Goal: Task Accomplishment & Management: Use online tool/utility

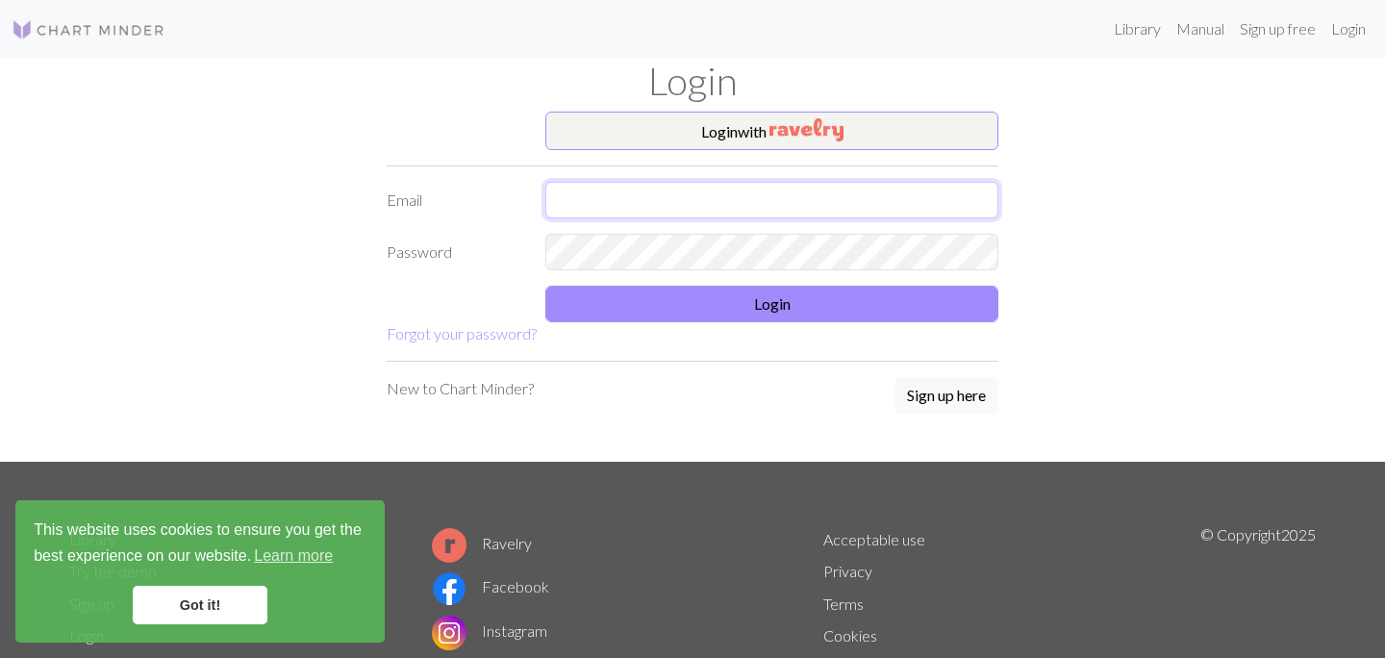
click at [609, 210] on input "text" at bounding box center [771, 200] width 453 height 37
type input "amyasnowden02@gmail.com"
click at [779, 188] on input "amyasnowden02@gmail.com" at bounding box center [771, 200] width 453 height 37
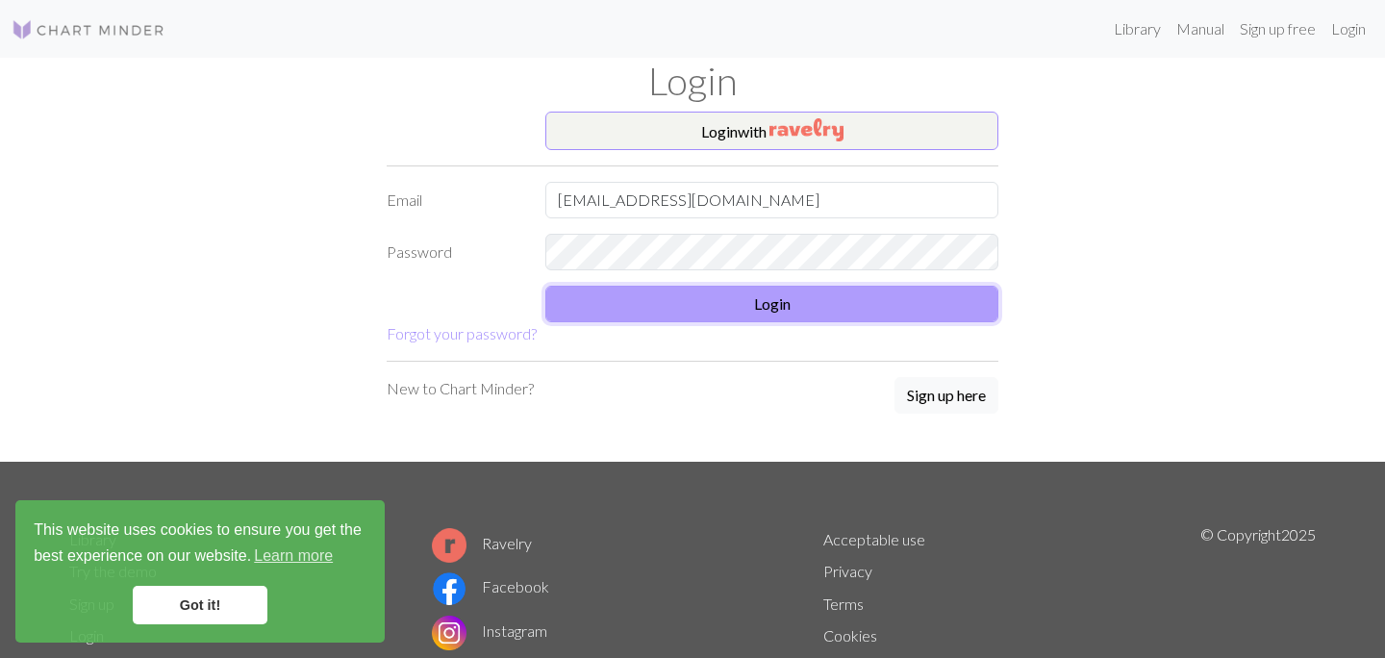
click at [737, 301] on button "Login" at bounding box center [771, 304] width 453 height 37
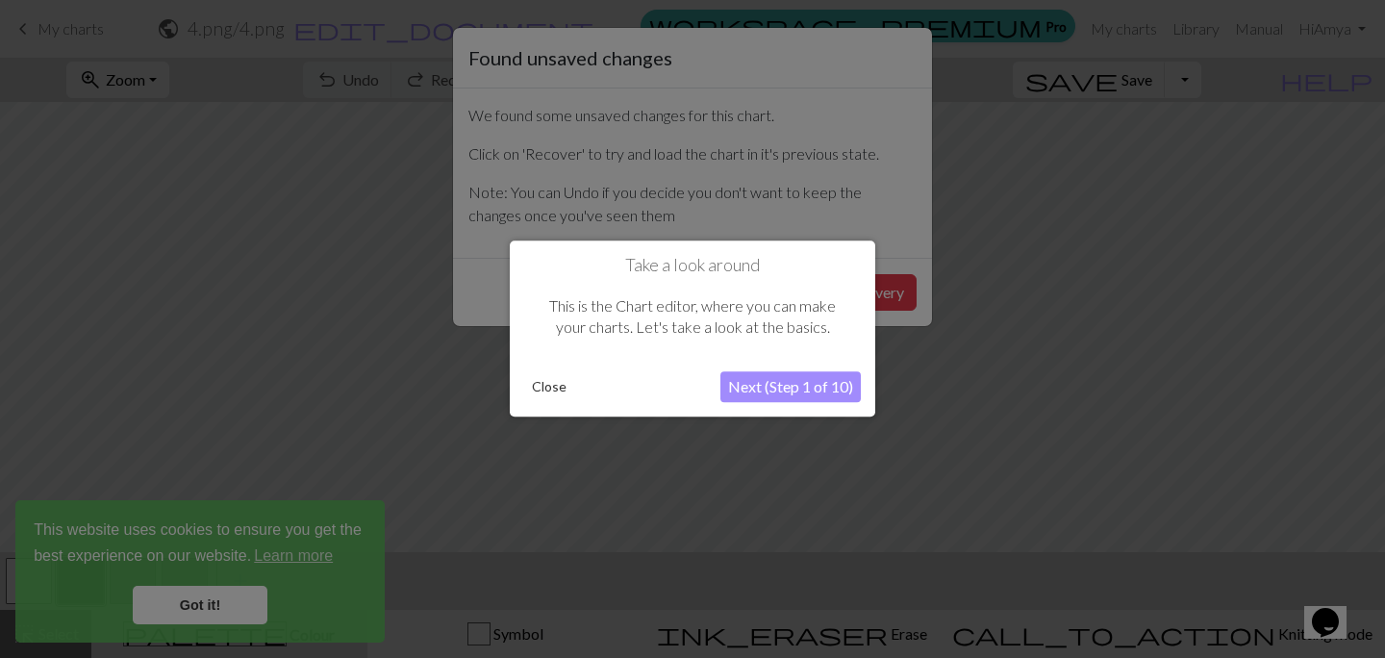
click at [554, 389] on button "Close" at bounding box center [549, 387] width 50 height 29
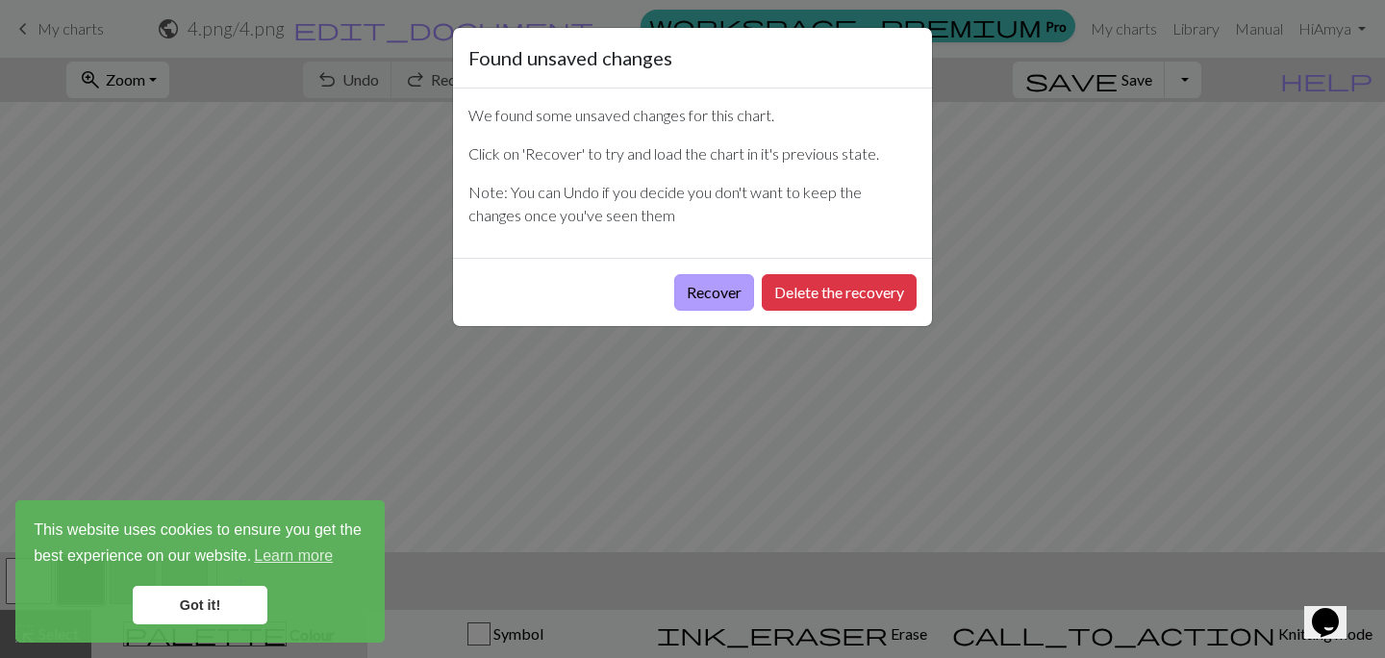
click at [719, 290] on button "Recover" at bounding box center [714, 292] width 80 height 37
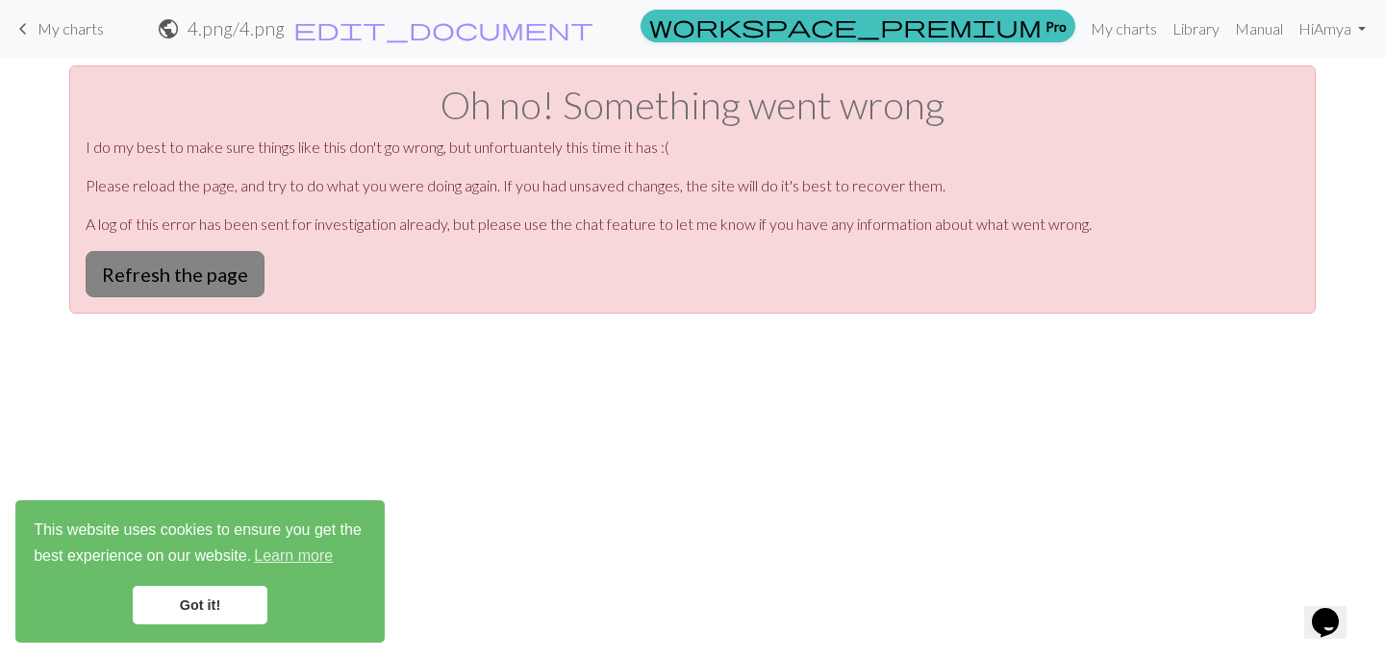
click at [184, 278] on button "Refresh the page" at bounding box center [175, 274] width 179 height 46
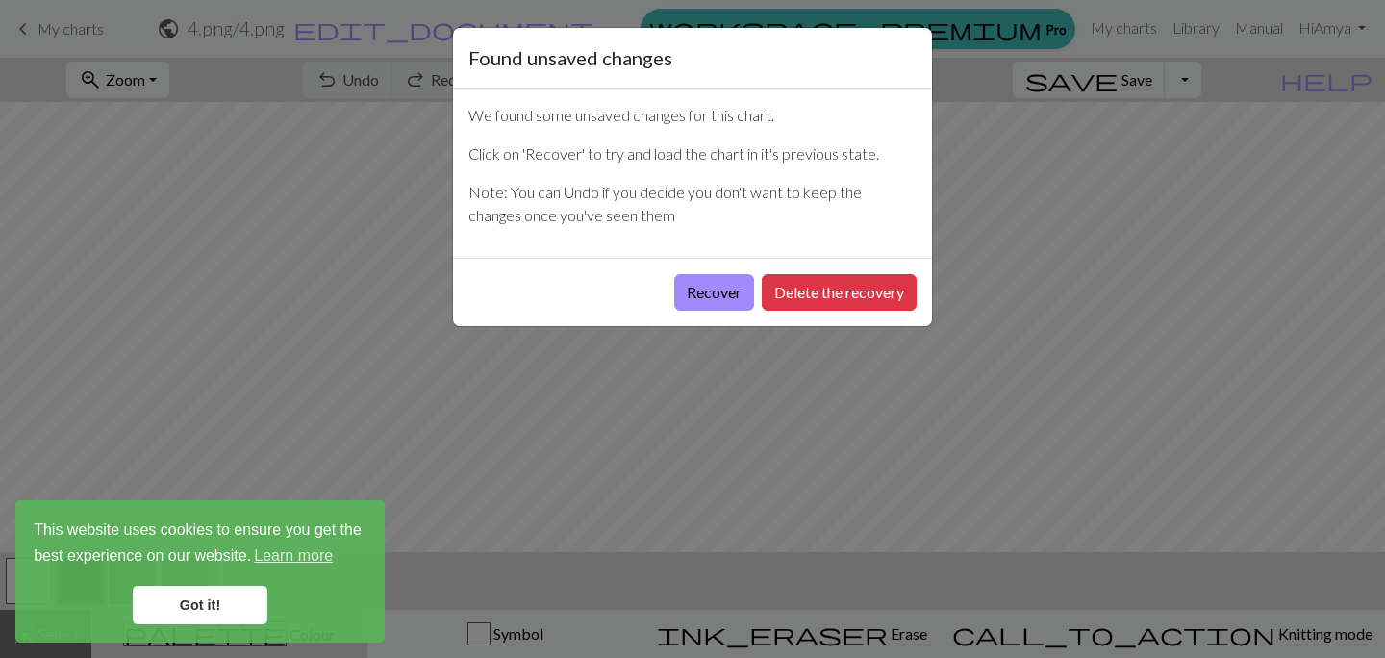
click at [177, 614] on link "Got it!" at bounding box center [200, 605] width 135 height 38
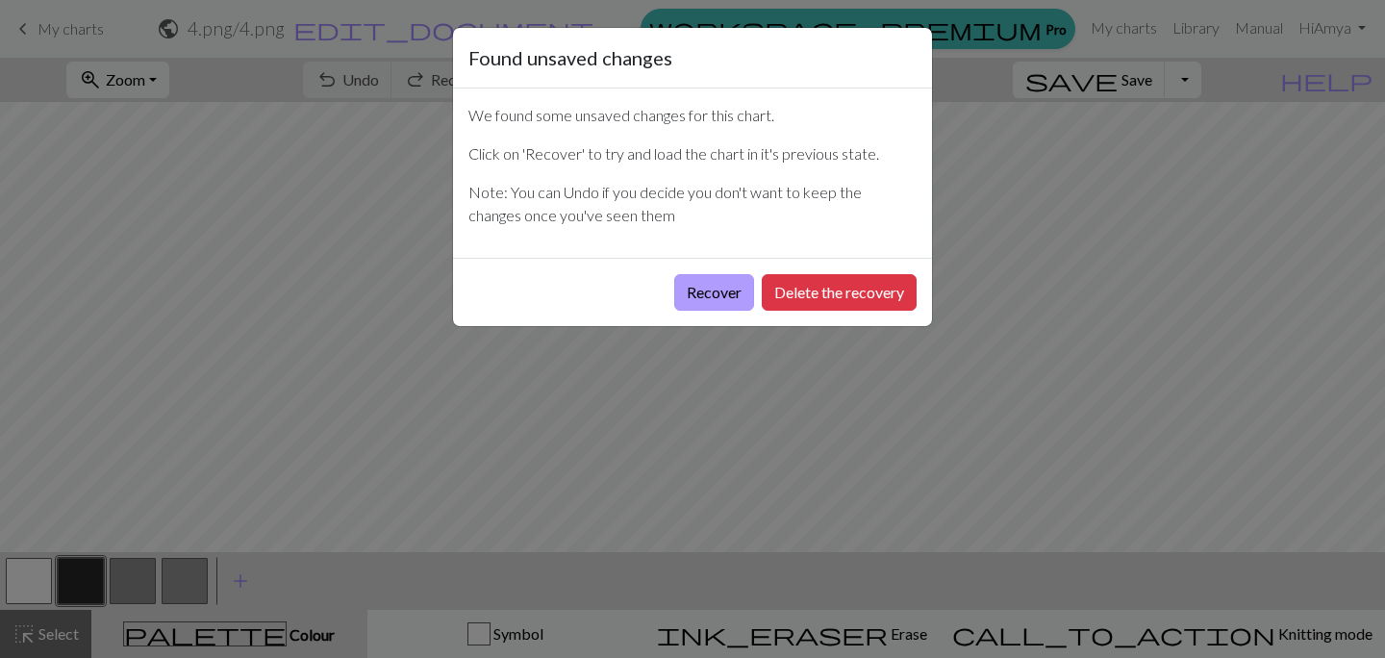
click at [721, 308] on button "Recover" at bounding box center [714, 292] width 80 height 37
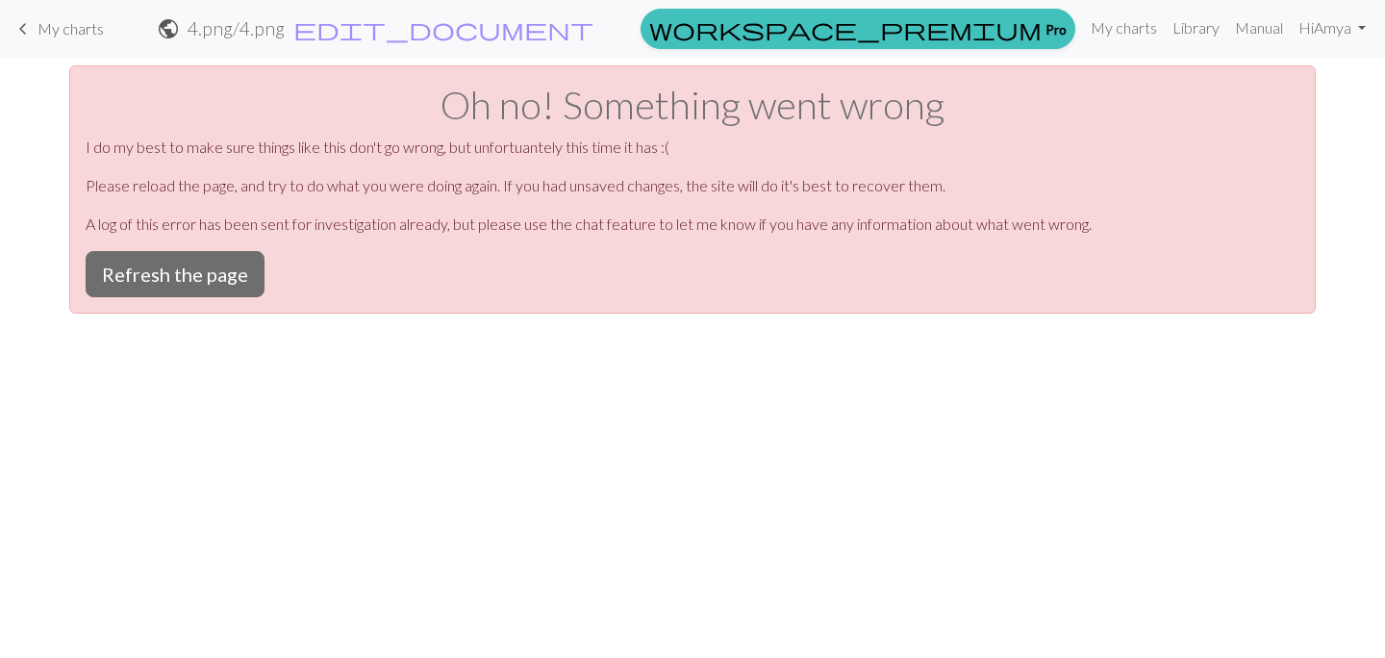
click at [38, 21] on span "My charts" at bounding box center [71, 28] width 66 height 18
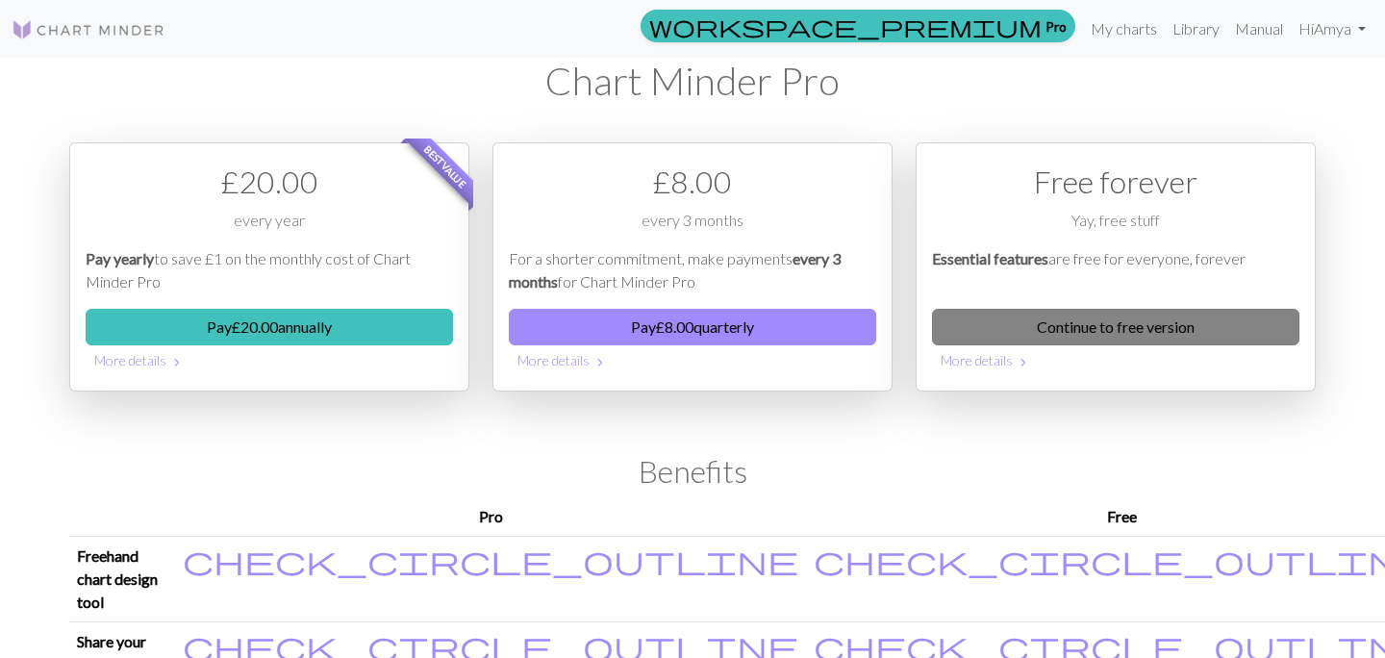
click at [1096, 328] on link "Continue to free version" at bounding box center [1115, 327] width 367 height 37
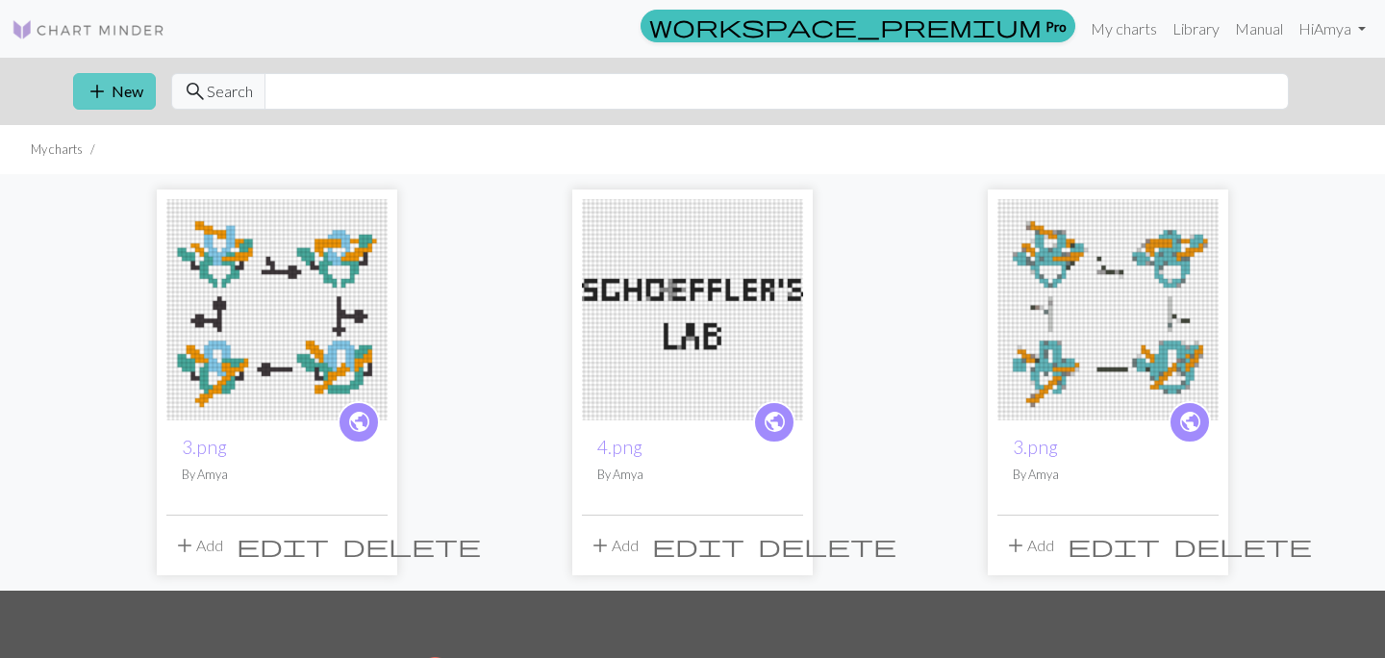
click at [117, 100] on button "add New" at bounding box center [114, 91] width 83 height 37
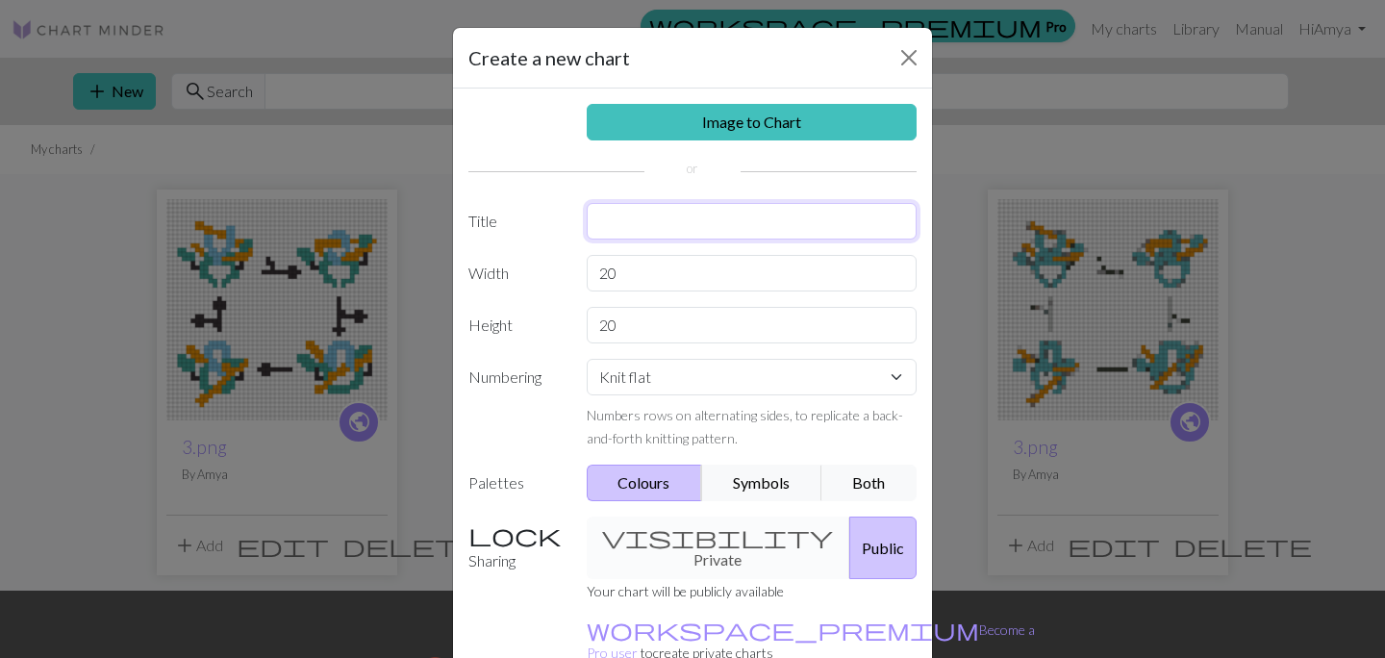
click at [606, 229] on input "text" at bounding box center [752, 221] width 331 height 37
type input "one peice"
click at [676, 263] on input "20" at bounding box center [752, 273] width 331 height 37
drag, startPoint x: 642, startPoint y: 280, endPoint x: 551, endPoint y: 280, distance: 90.4
click at [551, 280] on div "Width 20" at bounding box center [692, 273] width 471 height 37
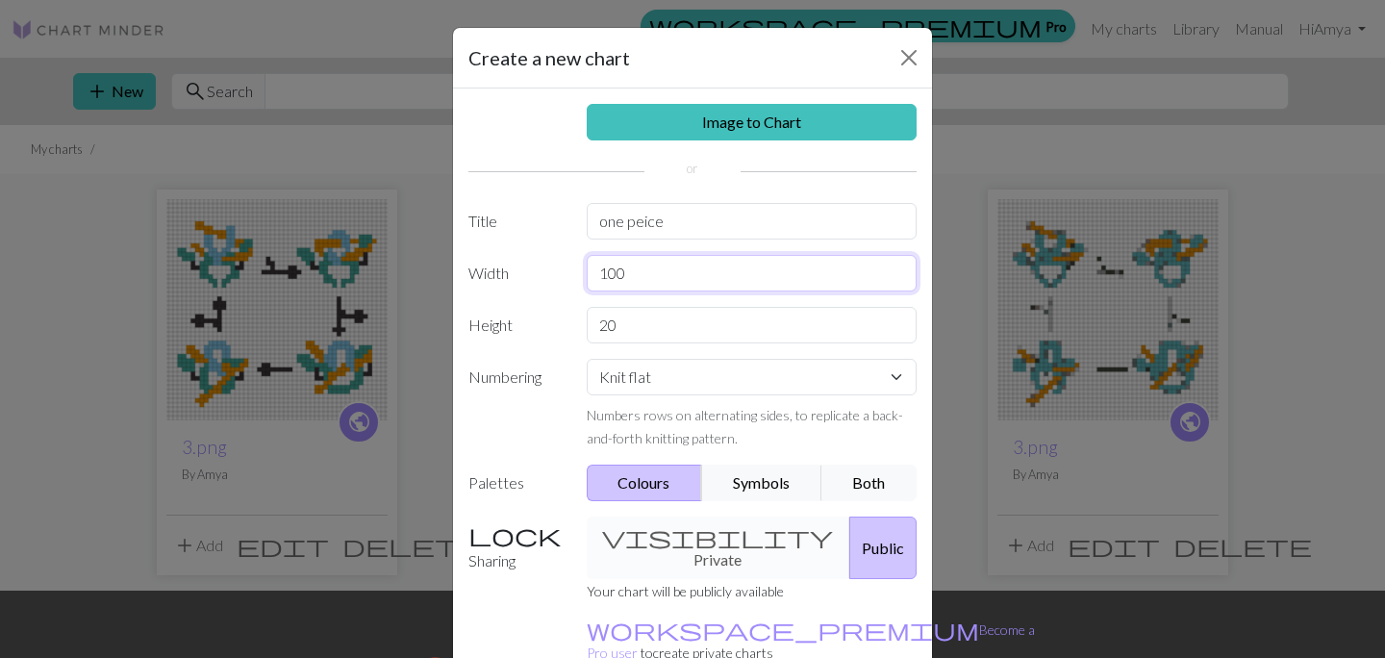
type input "100"
drag, startPoint x: 640, startPoint y: 320, endPoint x: 471, endPoint y: 319, distance: 168.3
click at [471, 319] on div "Height 20" at bounding box center [692, 325] width 471 height 37
type input "100"
click at [643, 377] on select "Knit flat Knit in the round Lace knitting Cross stitch" at bounding box center [752, 377] width 331 height 37
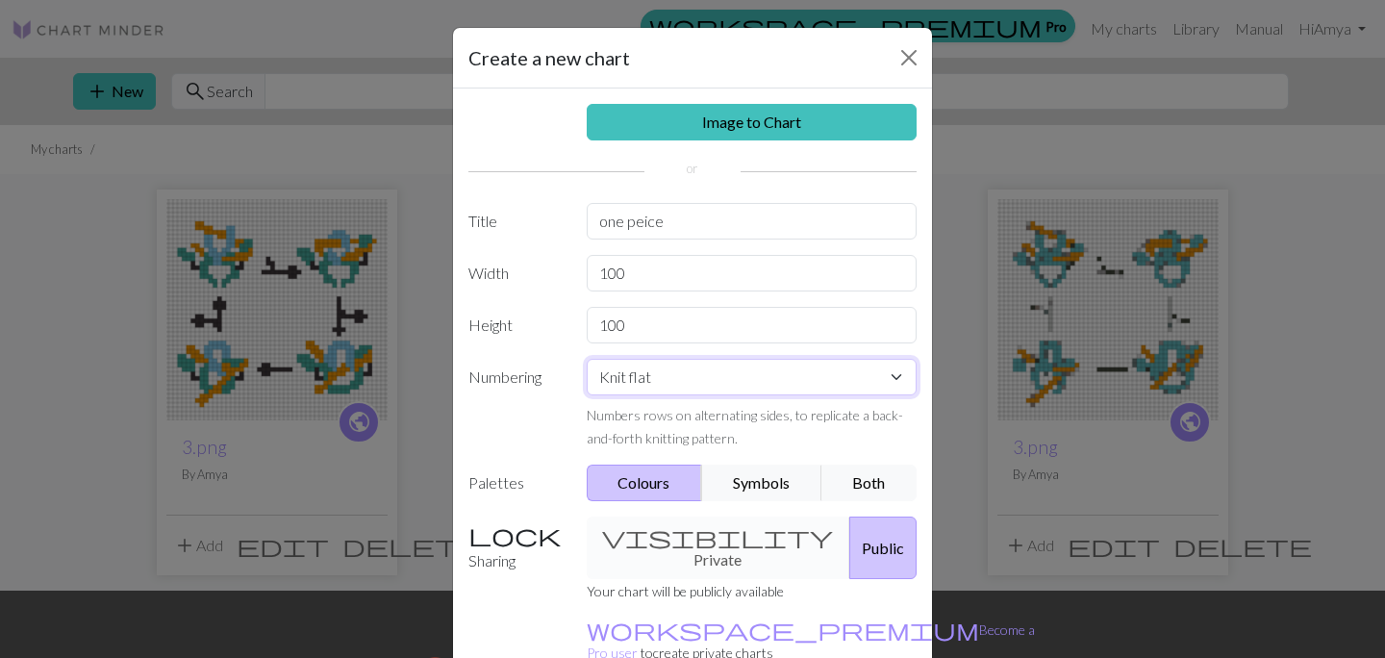
select select "lace"
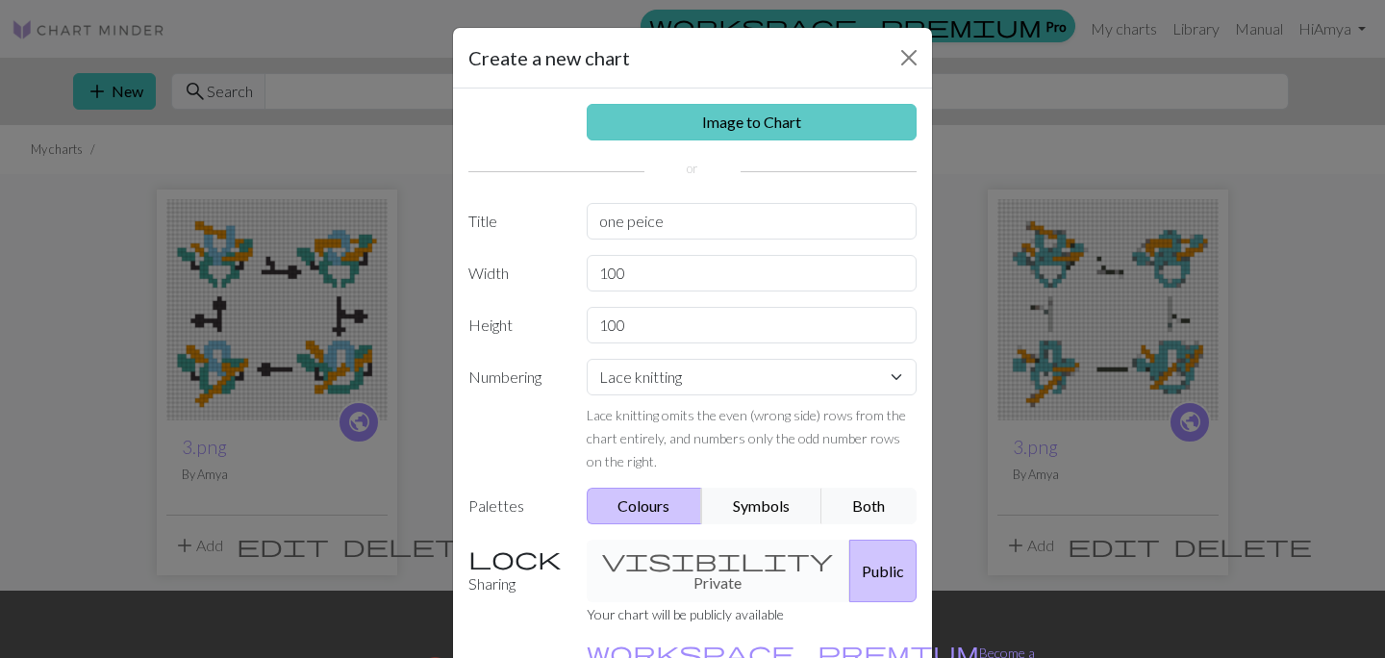
click at [692, 126] on link "Image to Chart" at bounding box center [752, 122] width 331 height 37
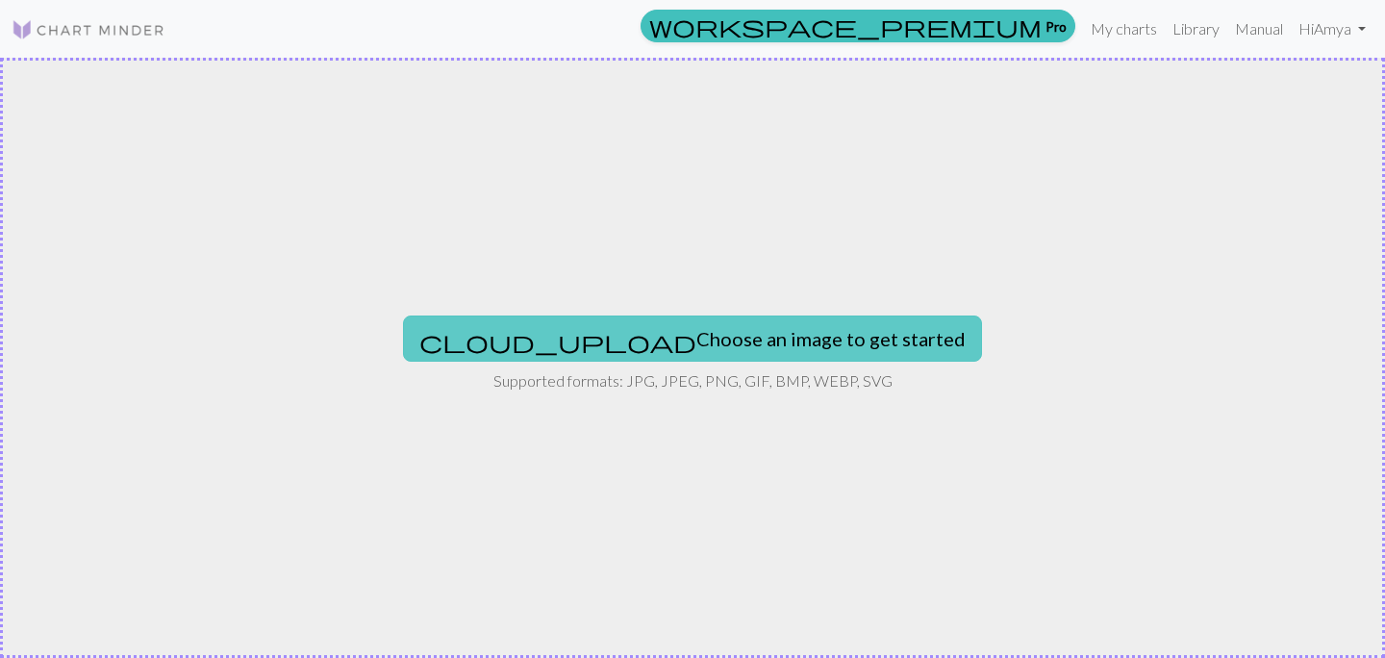
click at [619, 347] on button "cloud_upload Choose an image to get started" at bounding box center [692, 338] width 579 height 46
click at [700, 326] on button "cloud_upload Choose an image to get started" at bounding box center [692, 338] width 579 height 46
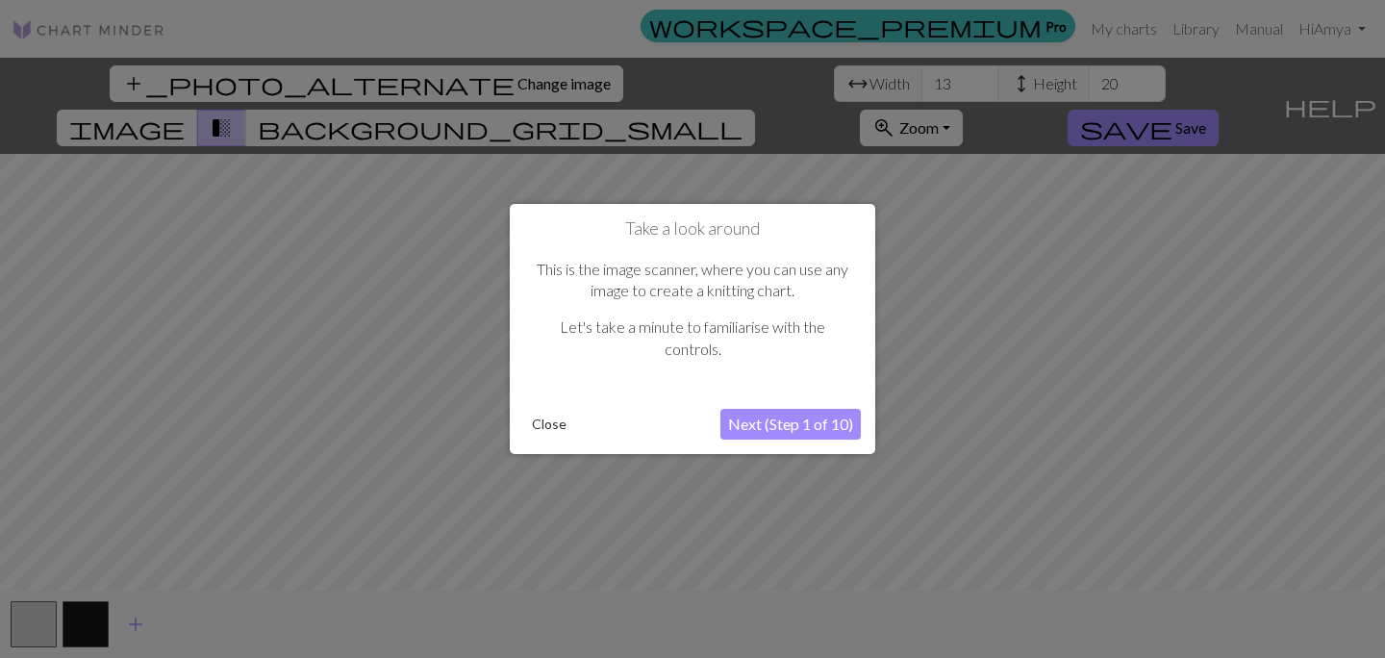
click at [544, 423] on button "Close" at bounding box center [549, 424] width 50 height 29
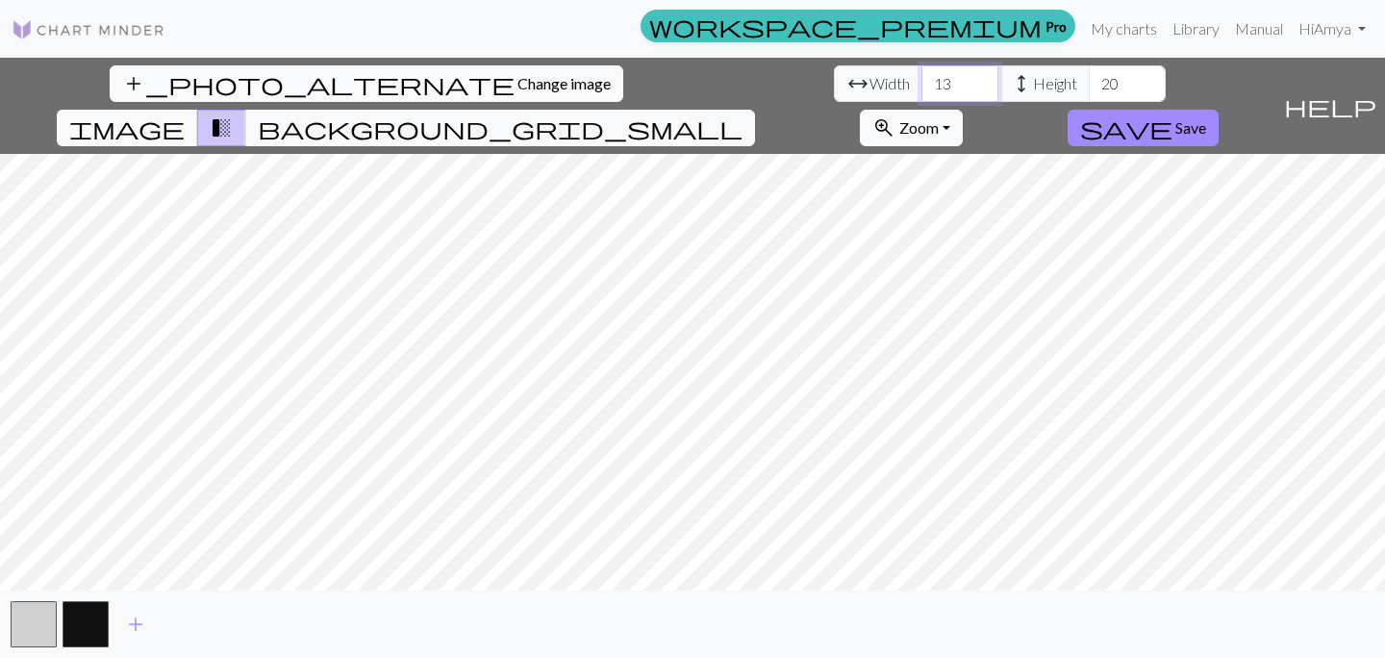
click at [921, 87] on input "13" at bounding box center [959, 83] width 77 height 37
type input "1"
type input "100"
click at [1089, 92] on input "20" at bounding box center [1127, 83] width 77 height 37
type input "2"
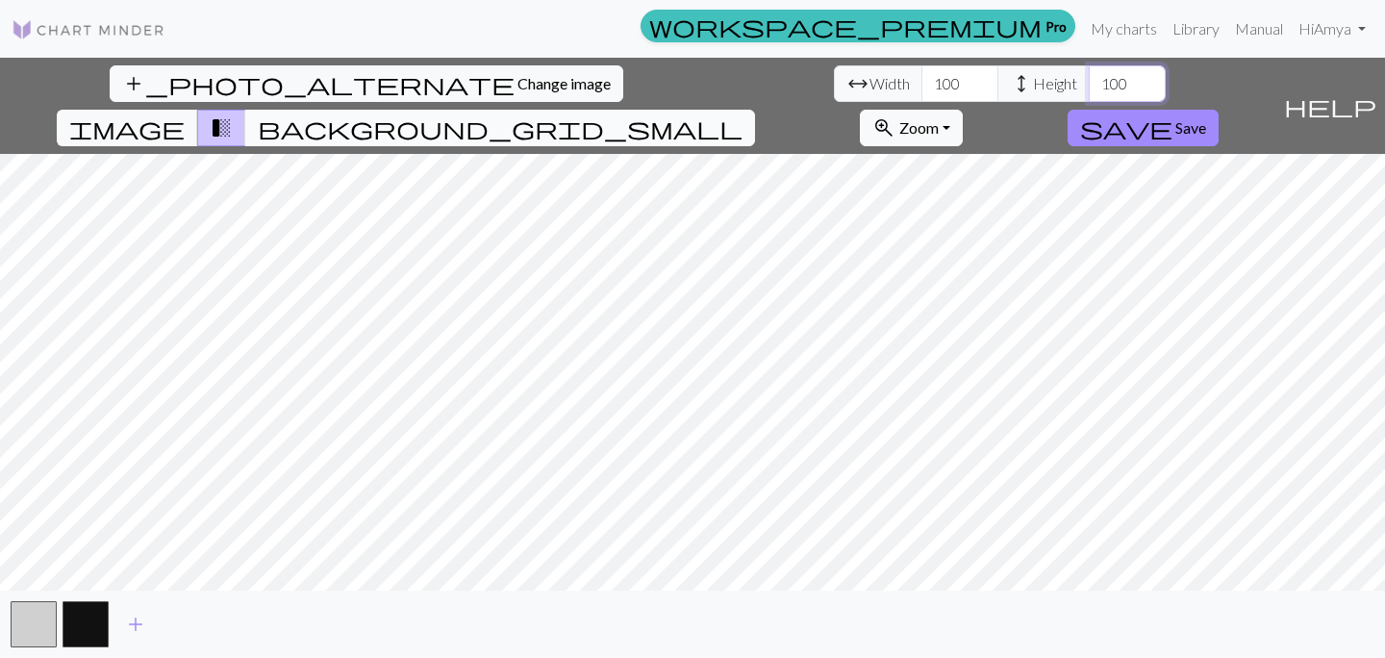
type input "100"
click at [743, 114] on span "background_grid_small" at bounding box center [500, 127] width 485 height 27
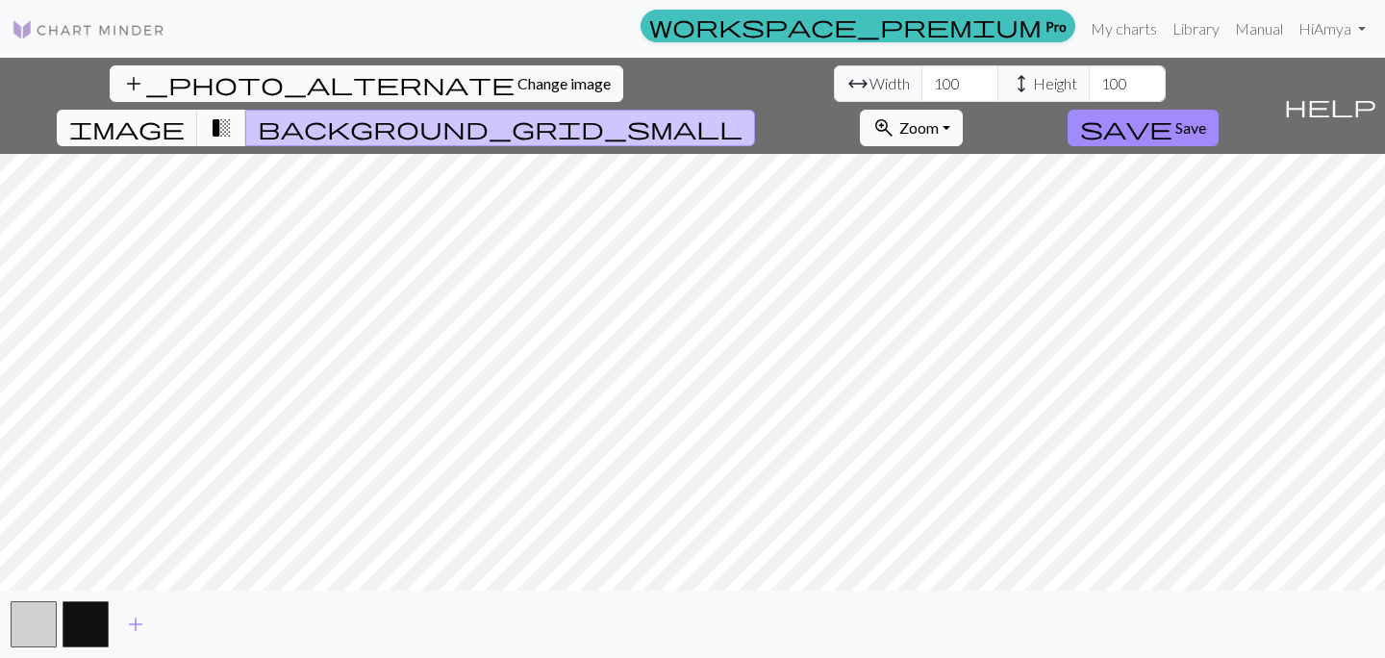
click at [246, 110] on button "transition_fade" at bounding box center [221, 128] width 49 height 37
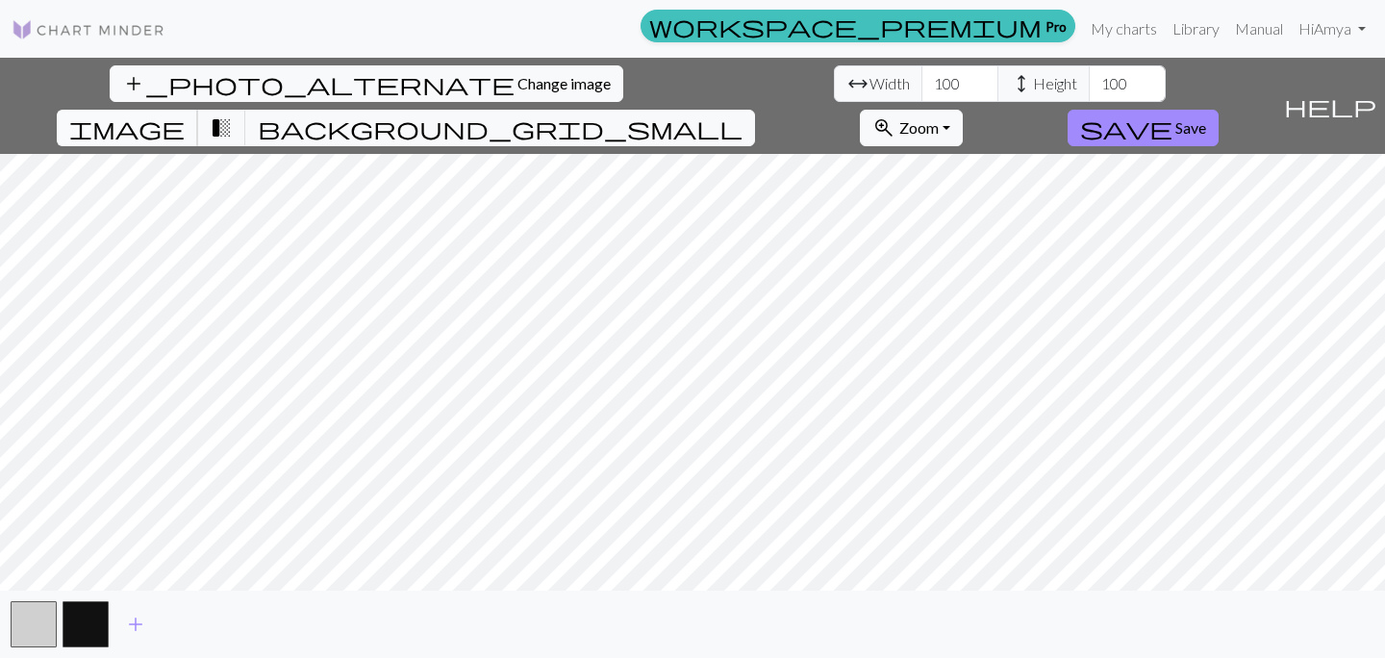
click at [185, 114] on span "image" at bounding box center [126, 127] width 115 height 27
click at [939, 118] on span "Zoom" at bounding box center [918, 127] width 39 height 18
click at [32, 621] on button "button" at bounding box center [34, 624] width 46 height 46
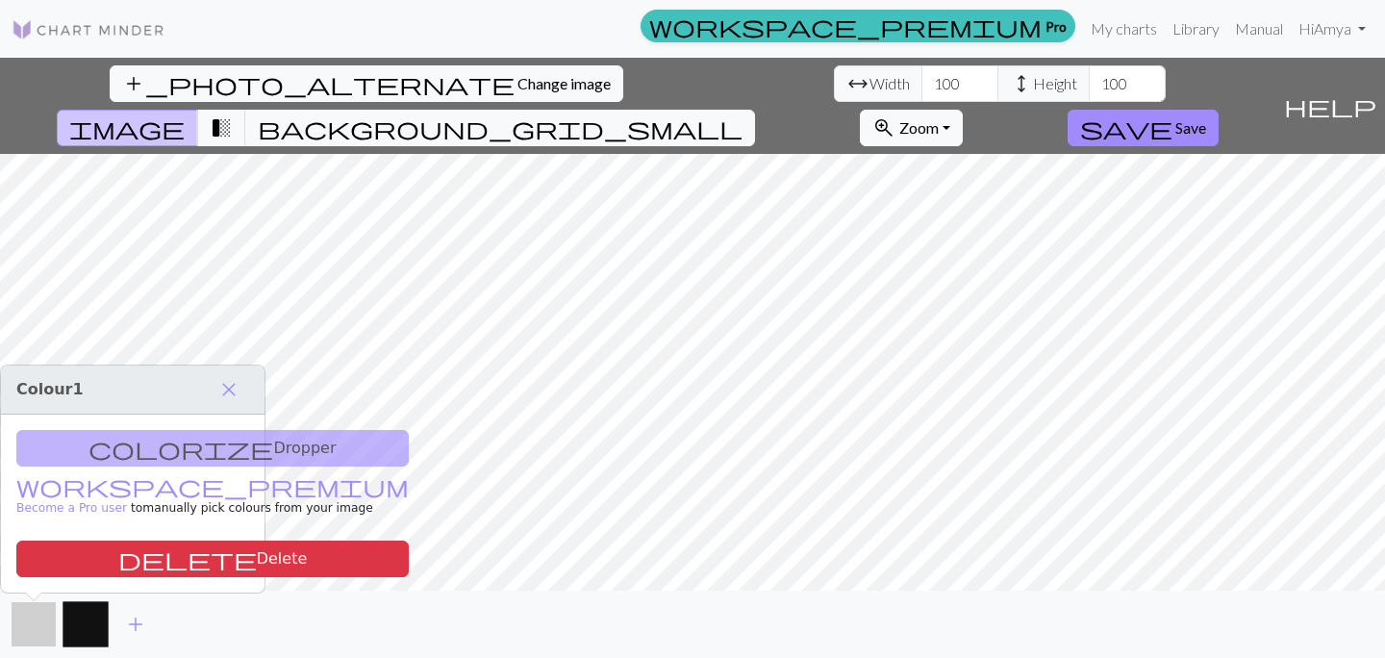
click at [37, 619] on button "button" at bounding box center [34, 624] width 46 height 46
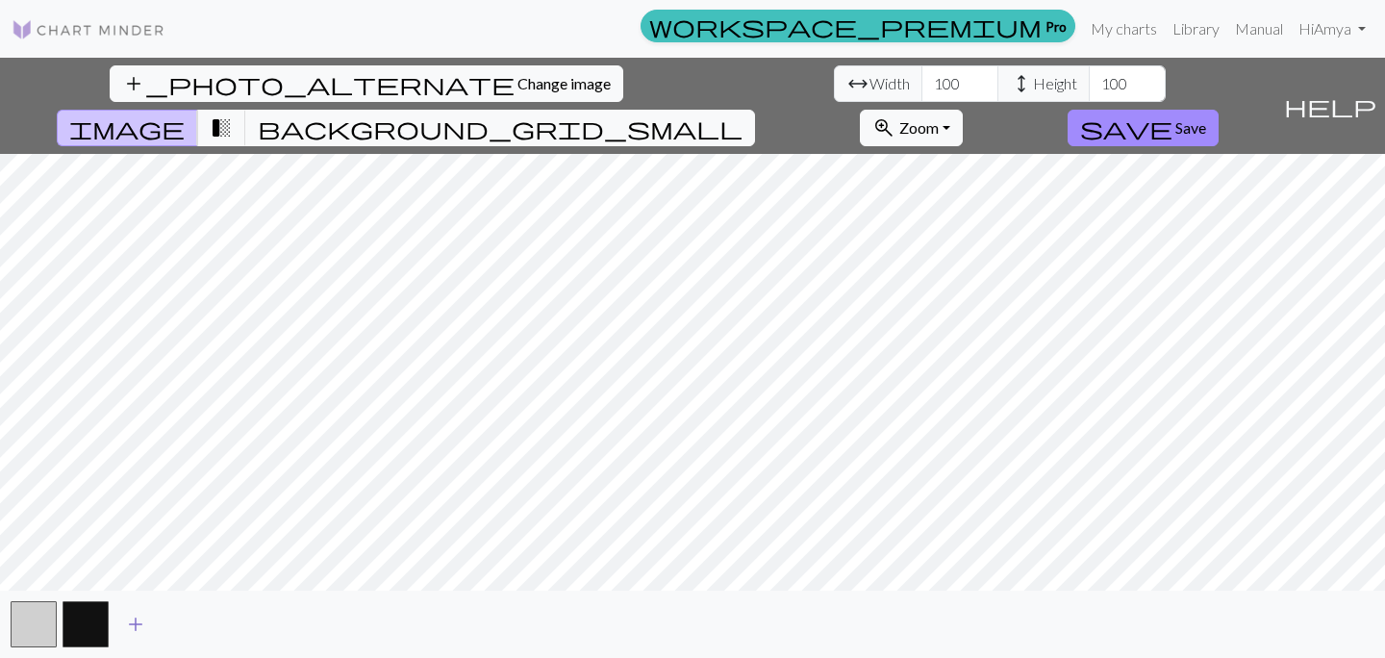
click at [135, 627] on span "add" at bounding box center [135, 624] width 23 height 27
click at [193, 626] on span "add" at bounding box center [187, 624] width 23 height 27
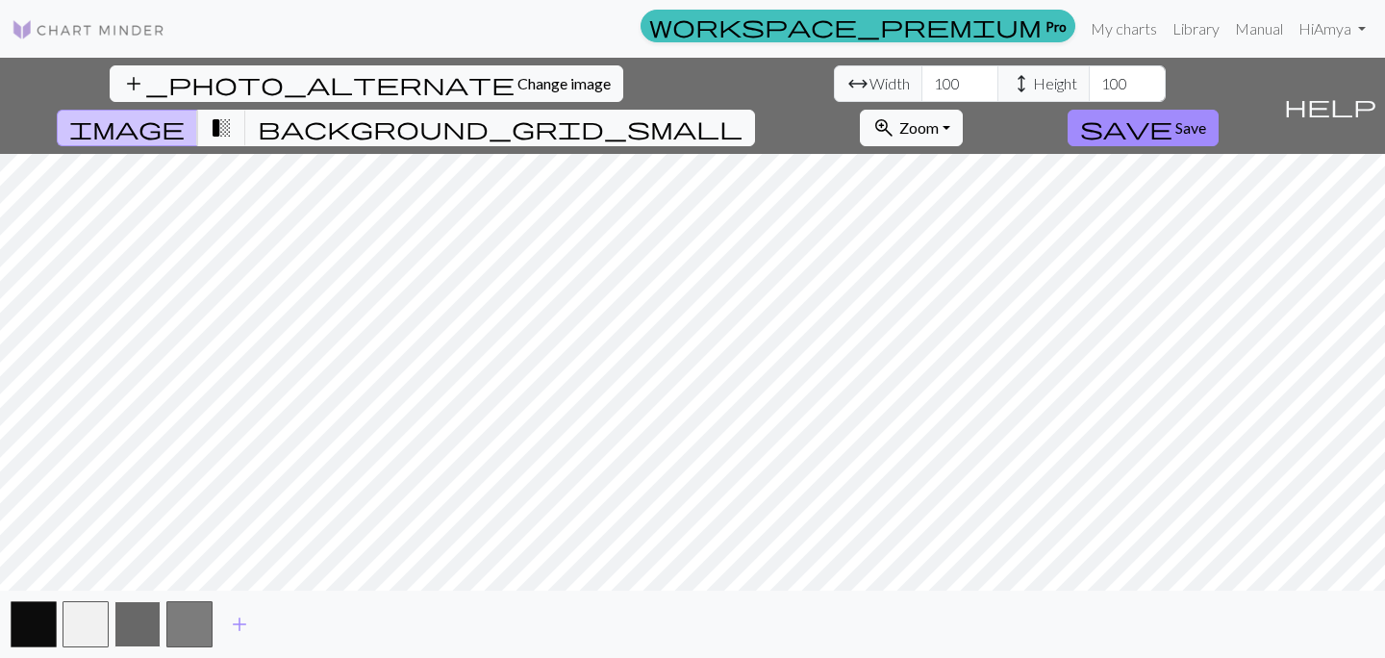
click at [138, 618] on button "button" at bounding box center [137, 624] width 46 height 46
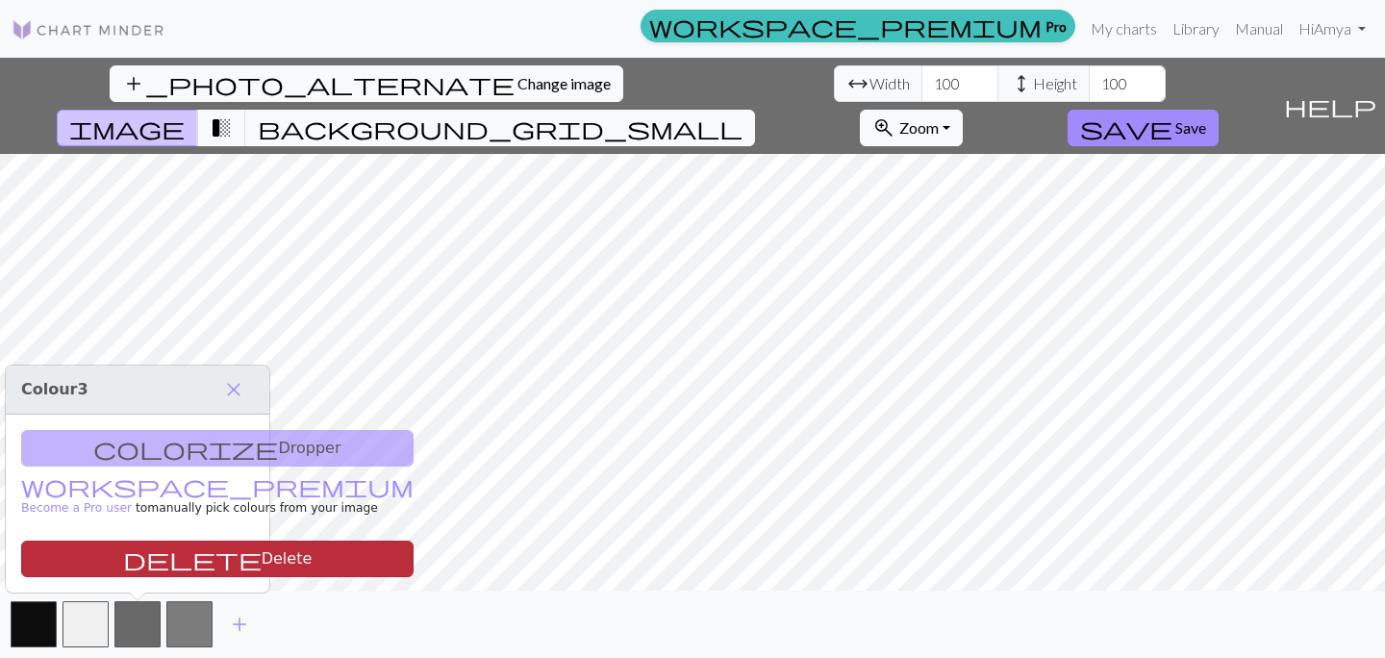
click at [159, 558] on button "delete Delete" at bounding box center [217, 559] width 392 height 37
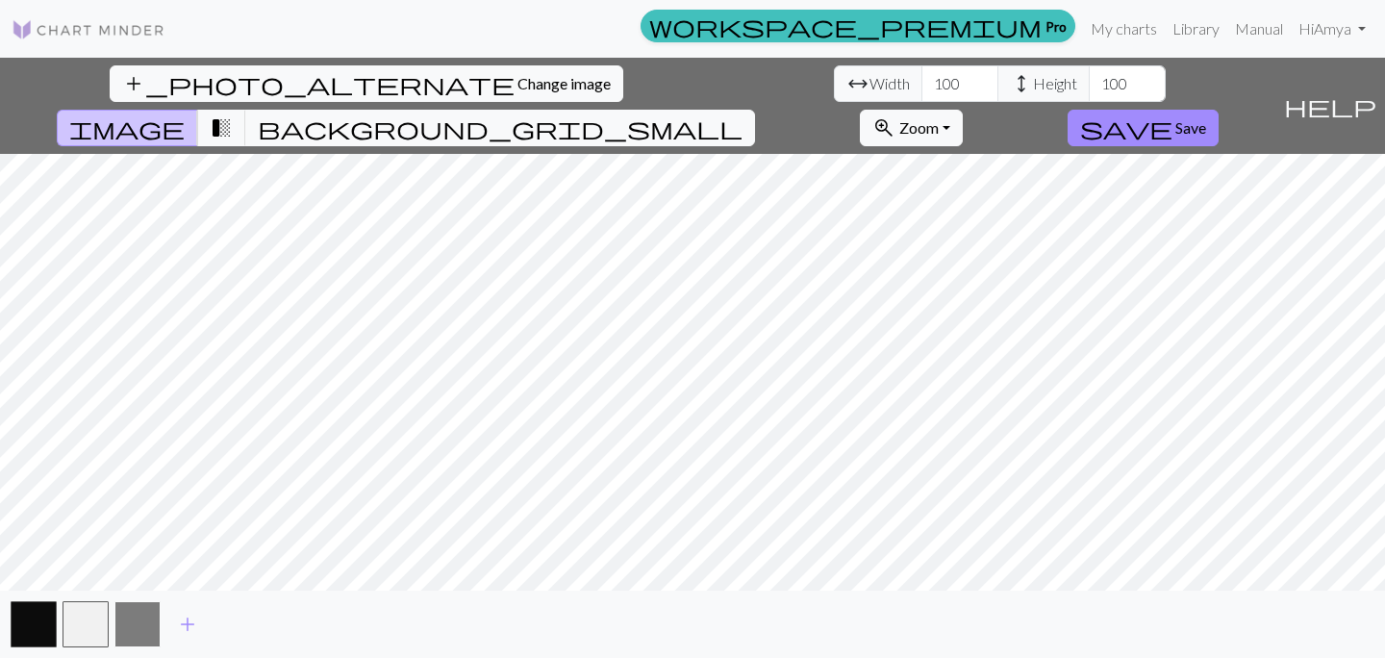
click at [143, 623] on button "button" at bounding box center [137, 624] width 46 height 46
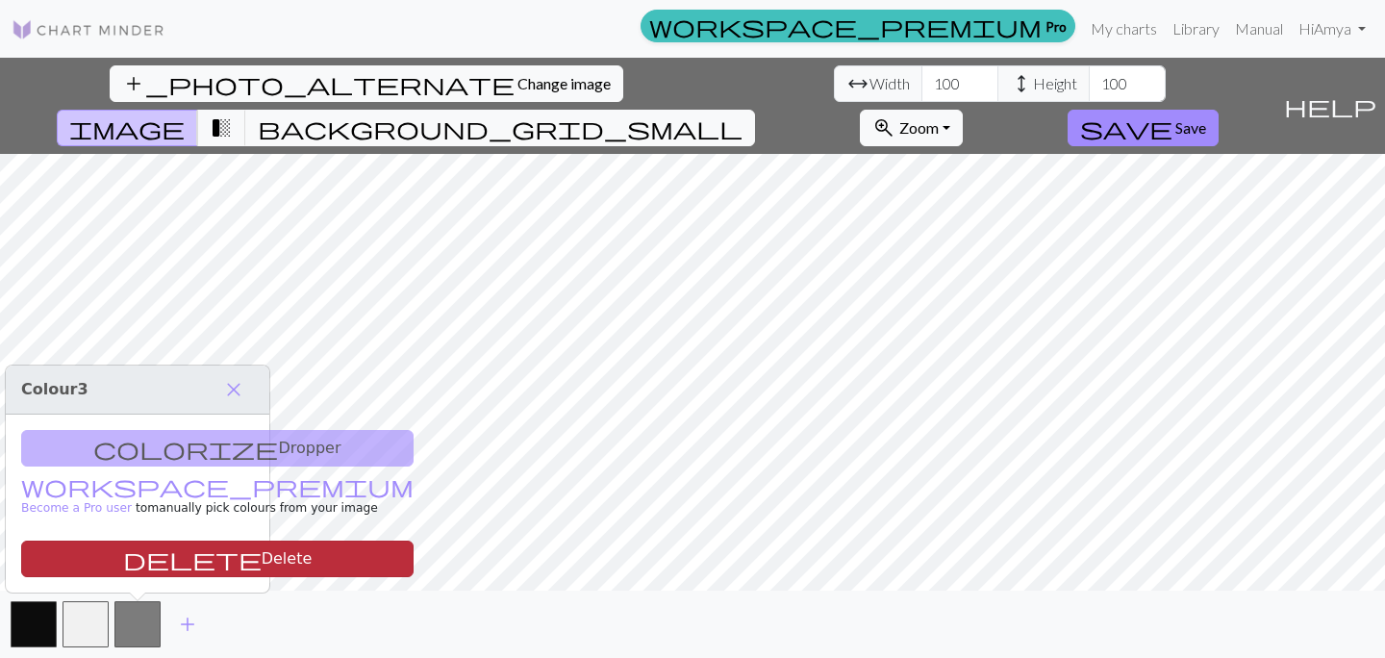
click at [145, 572] on button "delete Delete" at bounding box center [217, 559] width 392 height 37
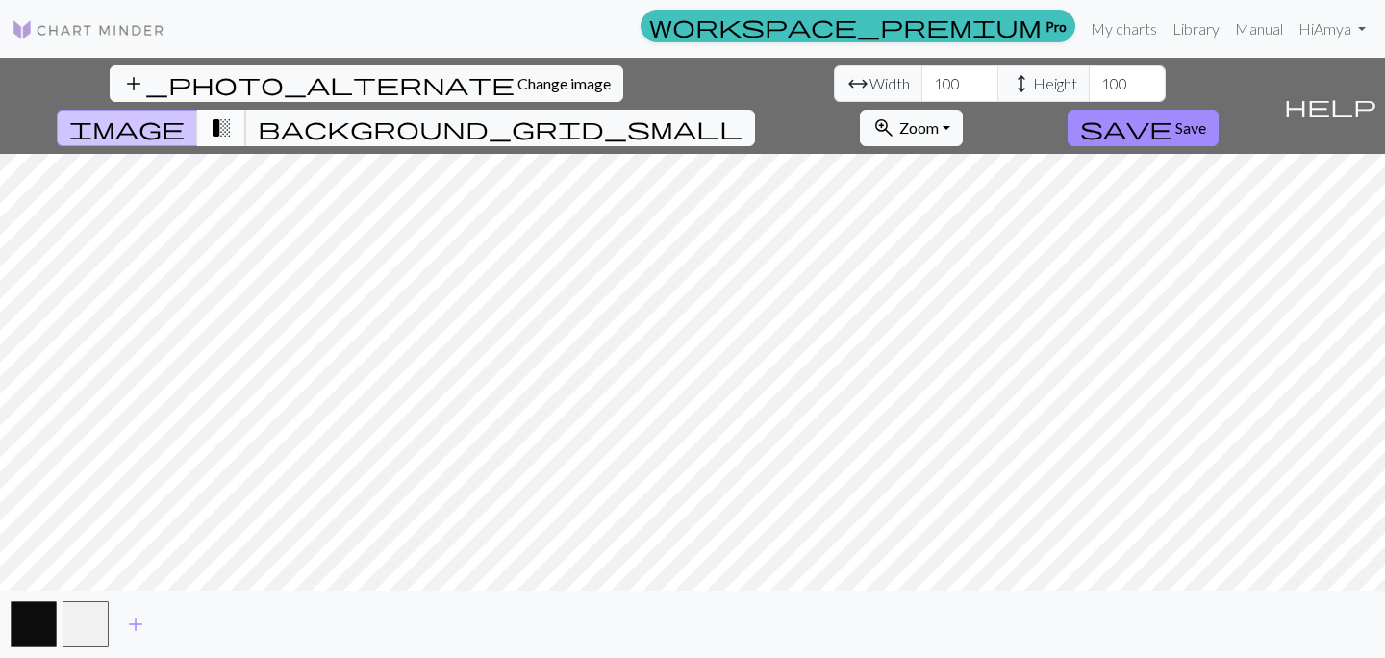
click at [233, 114] on span "transition_fade" at bounding box center [221, 127] width 23 height 27
click at [1219, 110] on button "save Save" at bounding box center [1143, 128] width 151 height 37
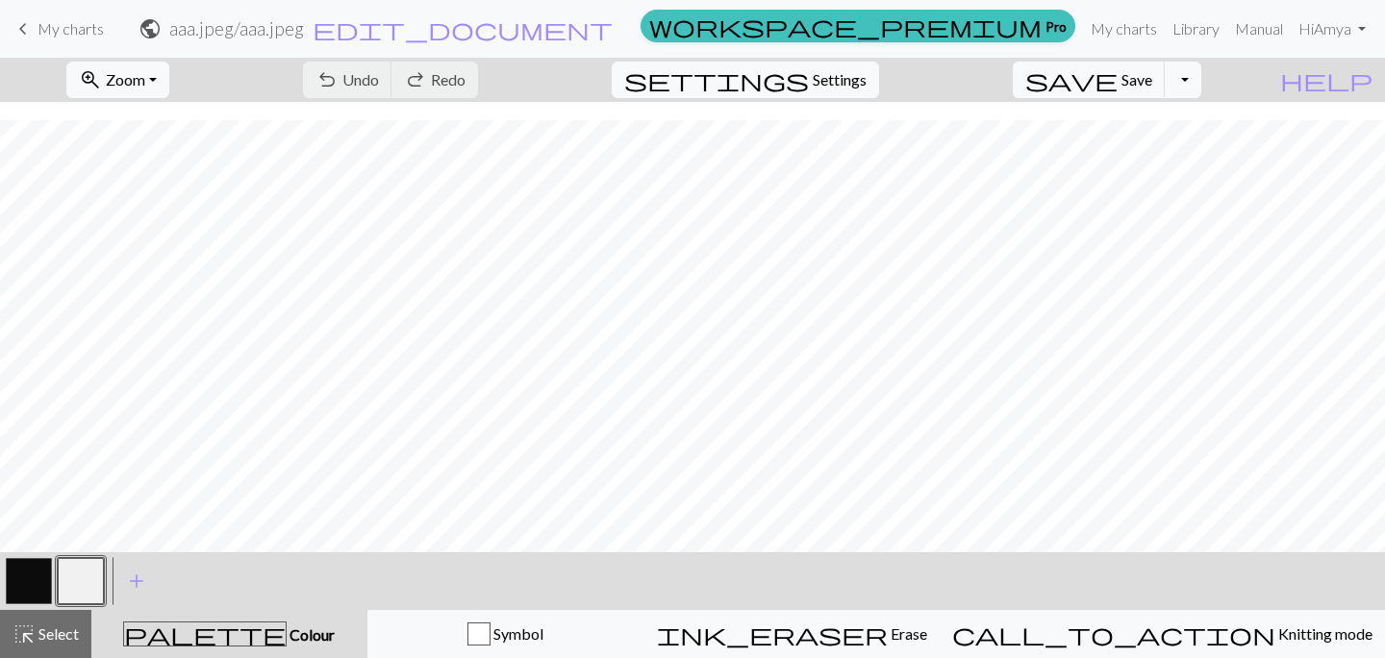
scroll to position [345, 0]
click at [145, 79] on span "Zoom" at bounding box center [125, 79] width 39 height 18
click at [168, 265] on button "100%" at bounding box center [143, 261] width 152 height 31
click at [102, 84] on span "zoom_in" at bounding box center [90, 79] width 23 height 27
click at [178, 120] on button "Fit all" at bounding box center [143, 122] width 152 height 31
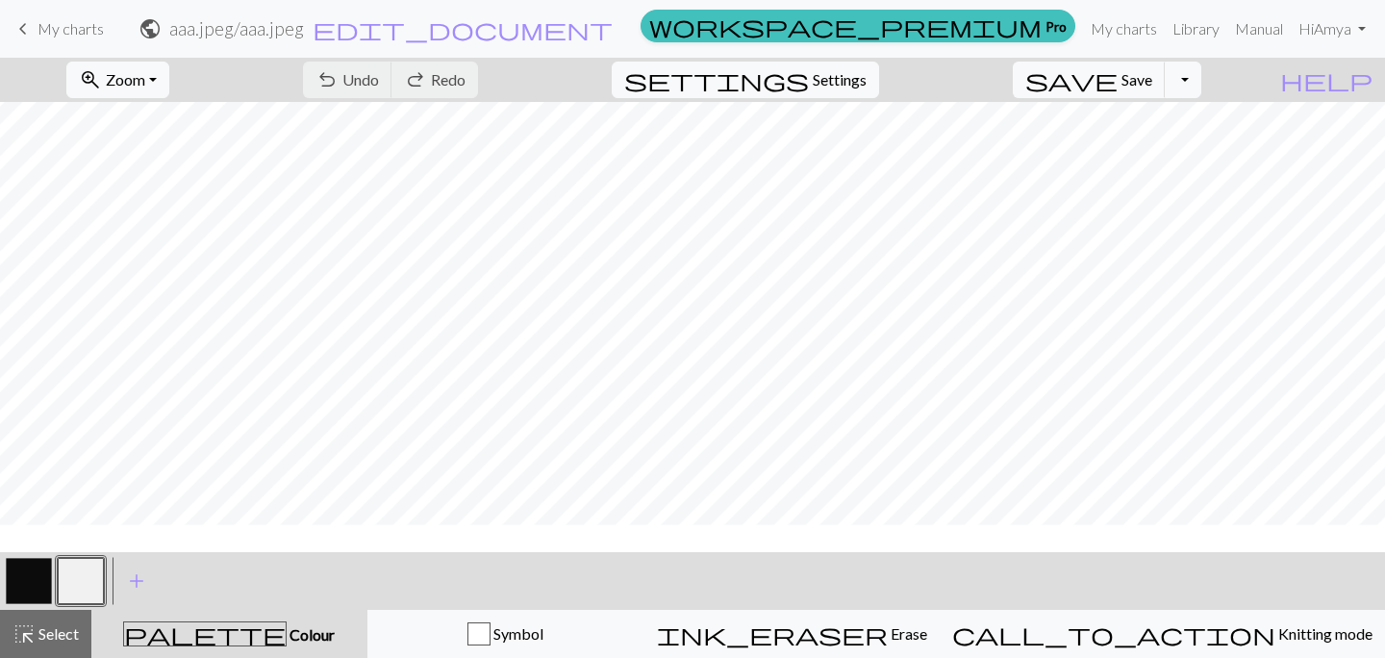
scroll to position [974, 0]
click at [863, 91] on button "settings Settings" at bounding box center [745, 80] width 267 height 37
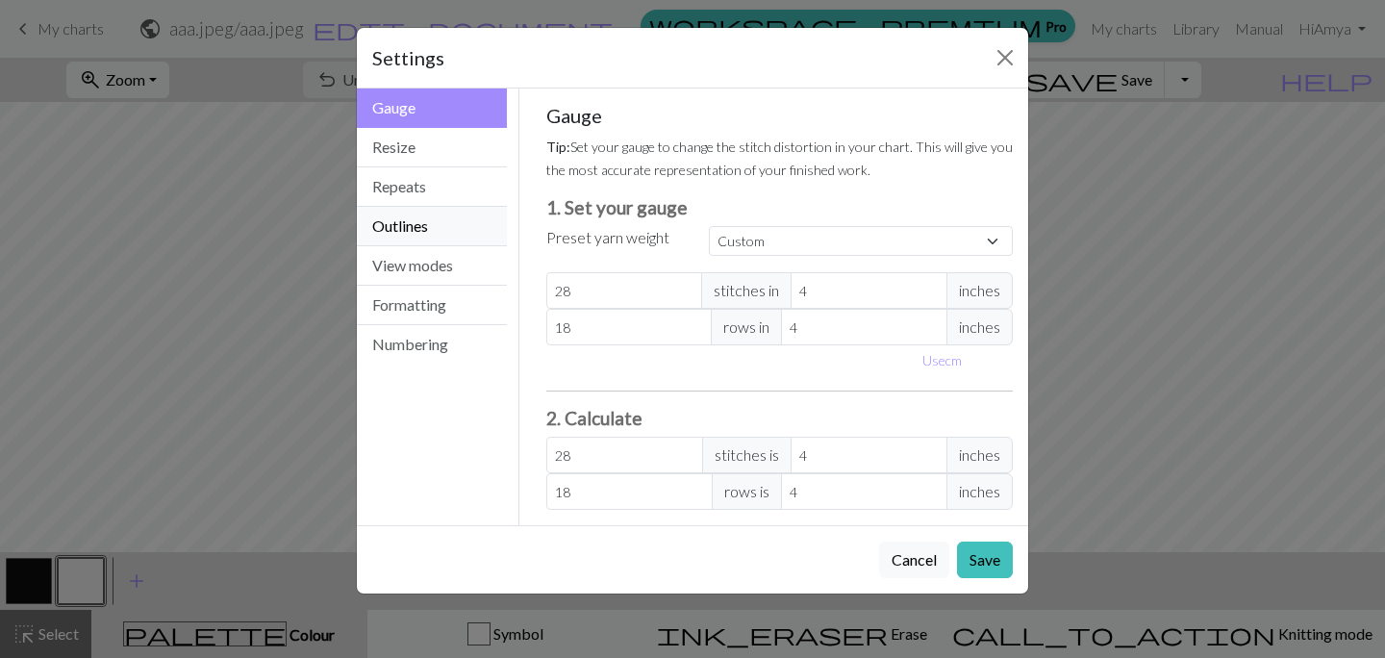
click at [463, 237] on button "Outlines" at bounding box center [432, 226] width 150 height 39
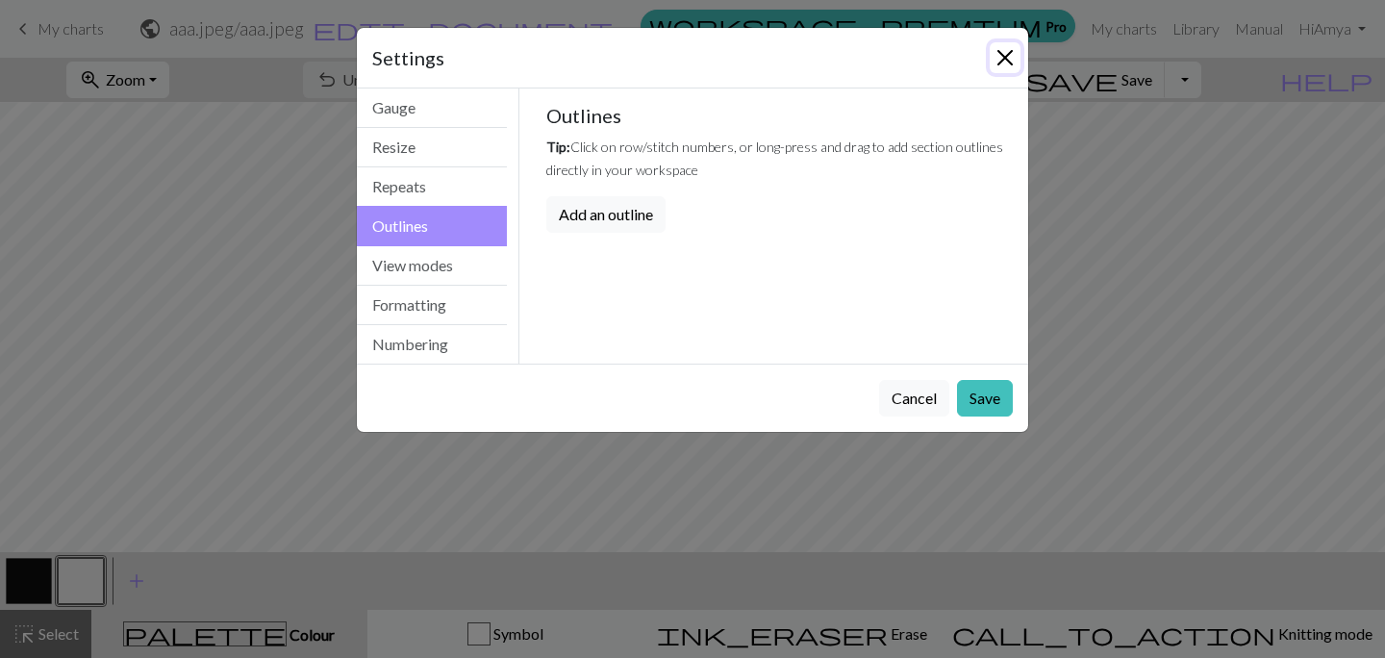
click at [1004, 58] on button "Close" at bounding box center [1005, 57] width 31 height 31
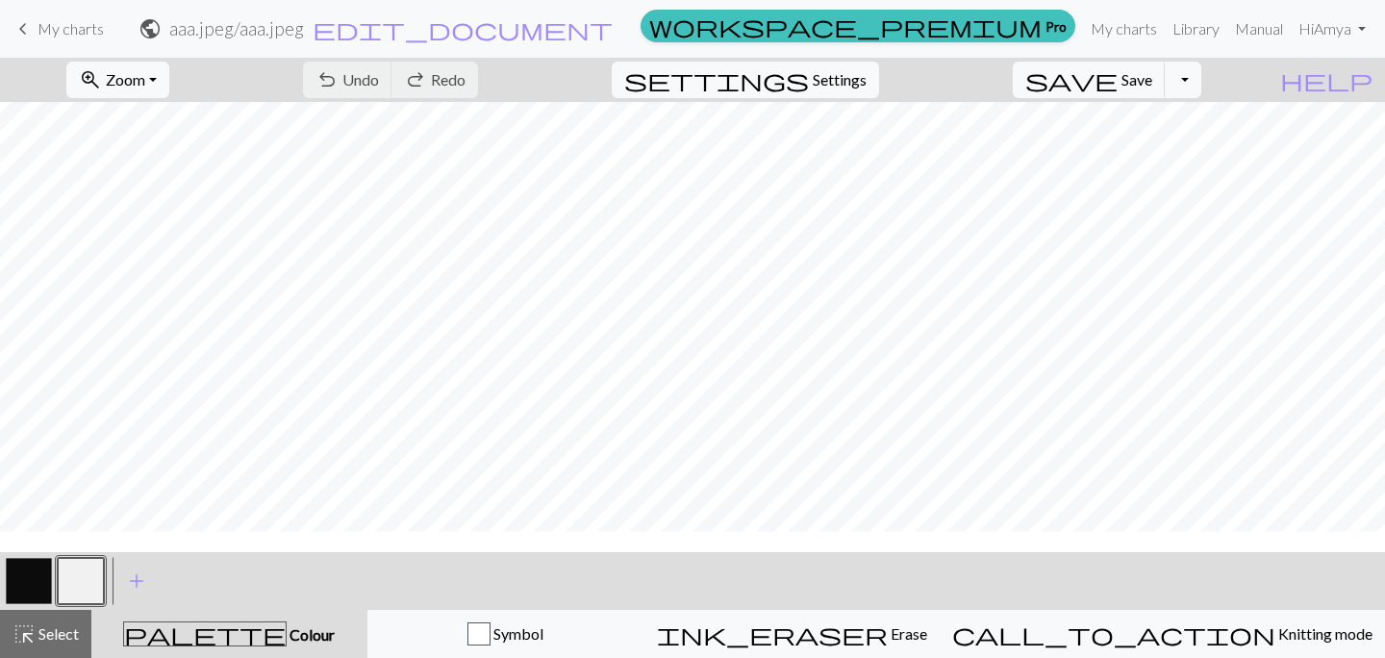
scroll to position [945, 0]
click at [71, 635] on span "Select" at bounding box center [57, 633] width 43 height 18
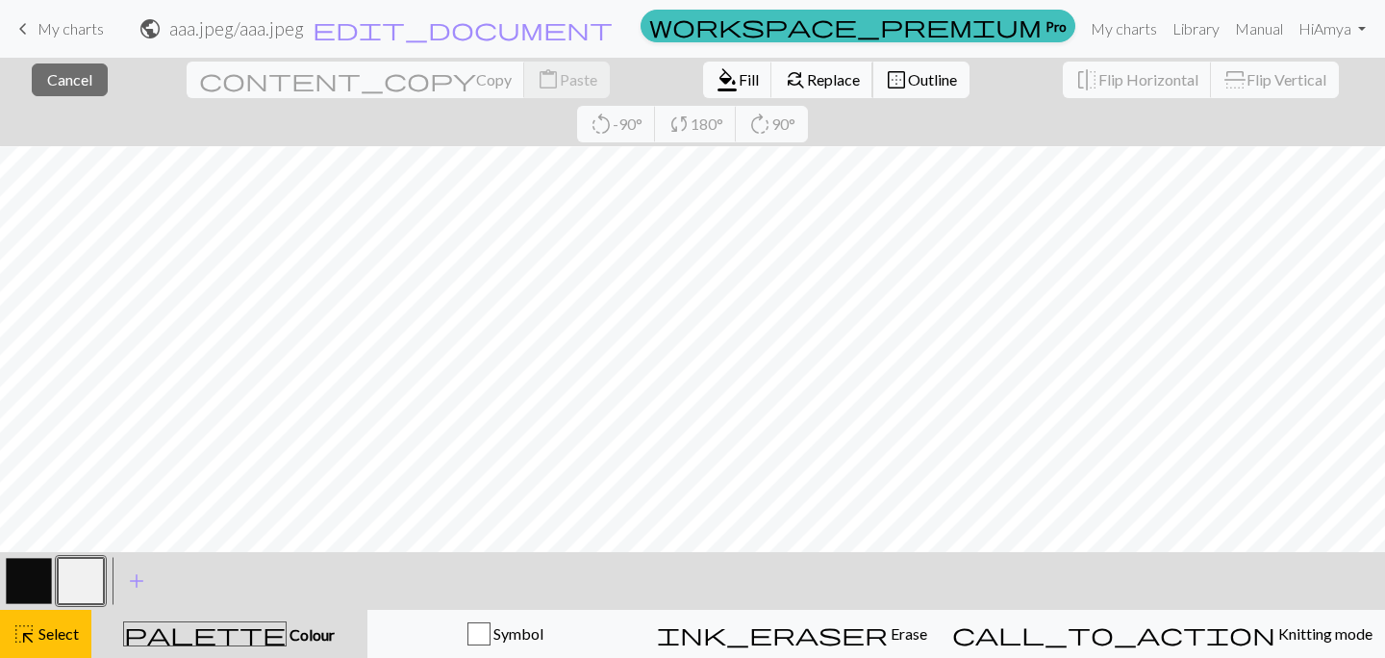
click at [807, 88] on span "Replace" at bounding box center [833, 79] width 53 height 18
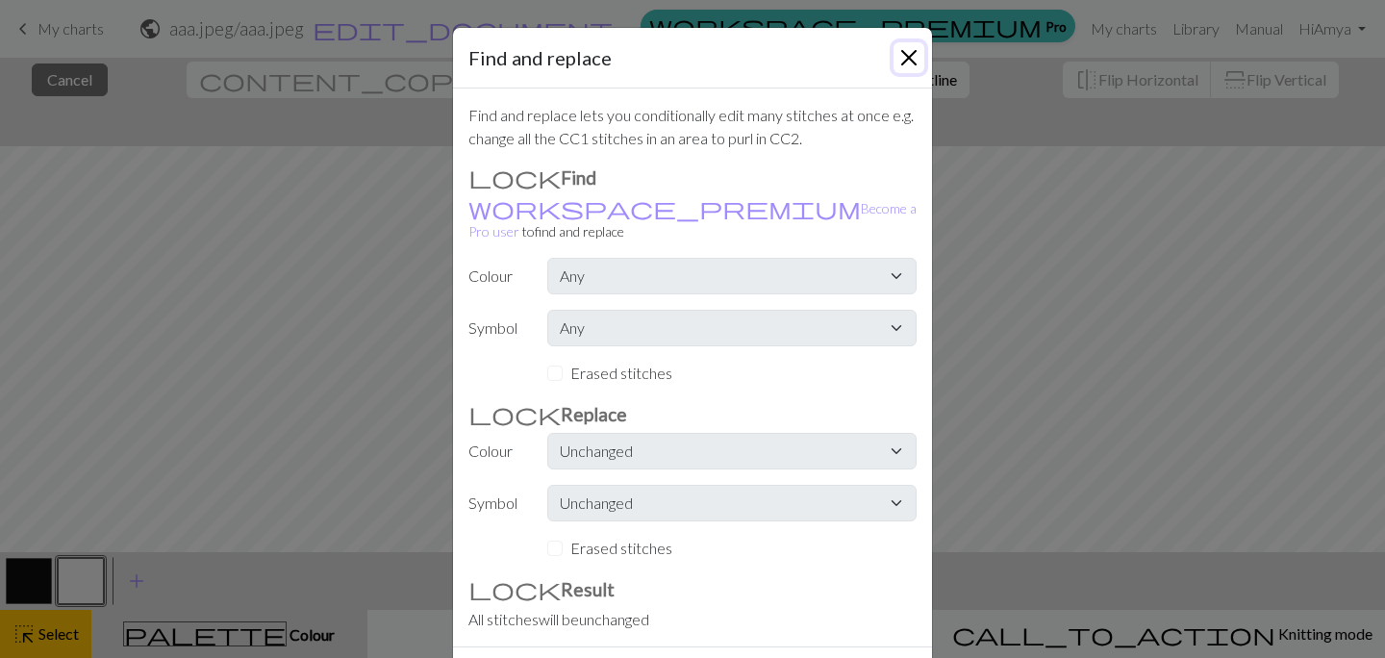
click at [898, 51] on button "Close" at bounding box center [909, 57] width 31 height 31
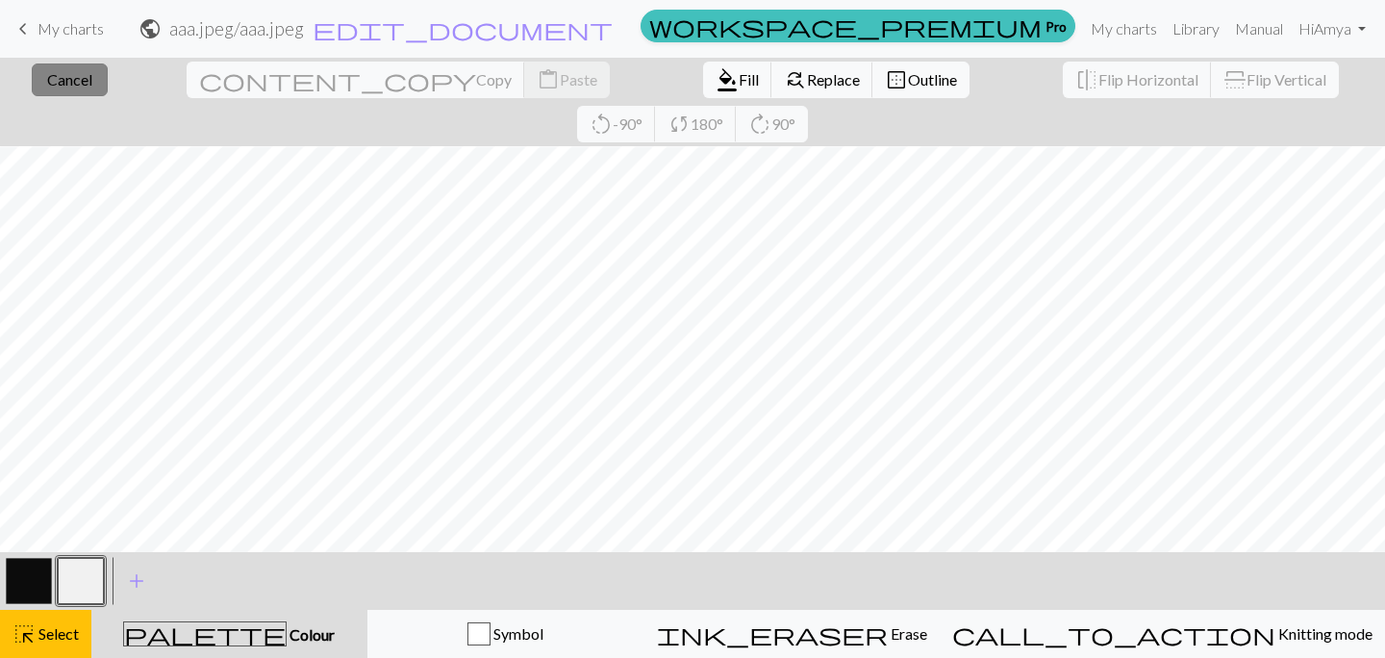
click at [96, 79] on button "close Cancel" at bounding box center [70, 79] width 76 height 33
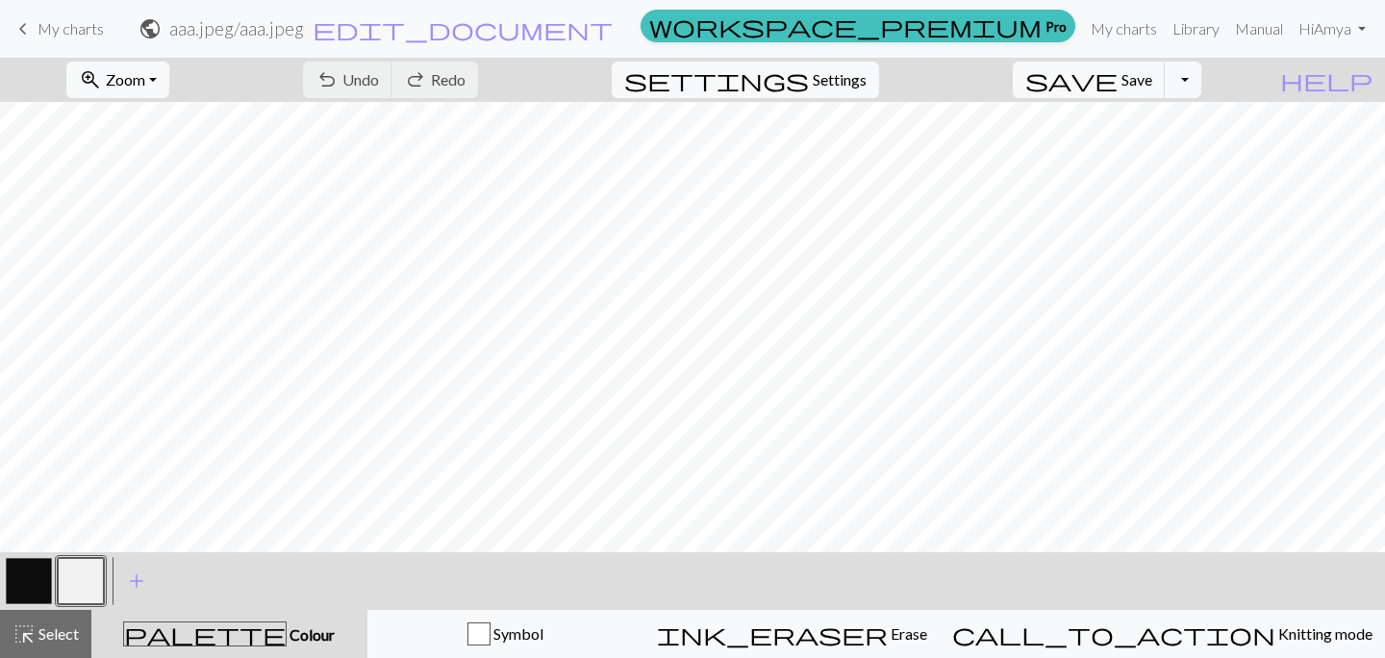
click at [28, 24] on span "keyboard_arrow_left" at bounding box center [23, 28] width 23 height 27
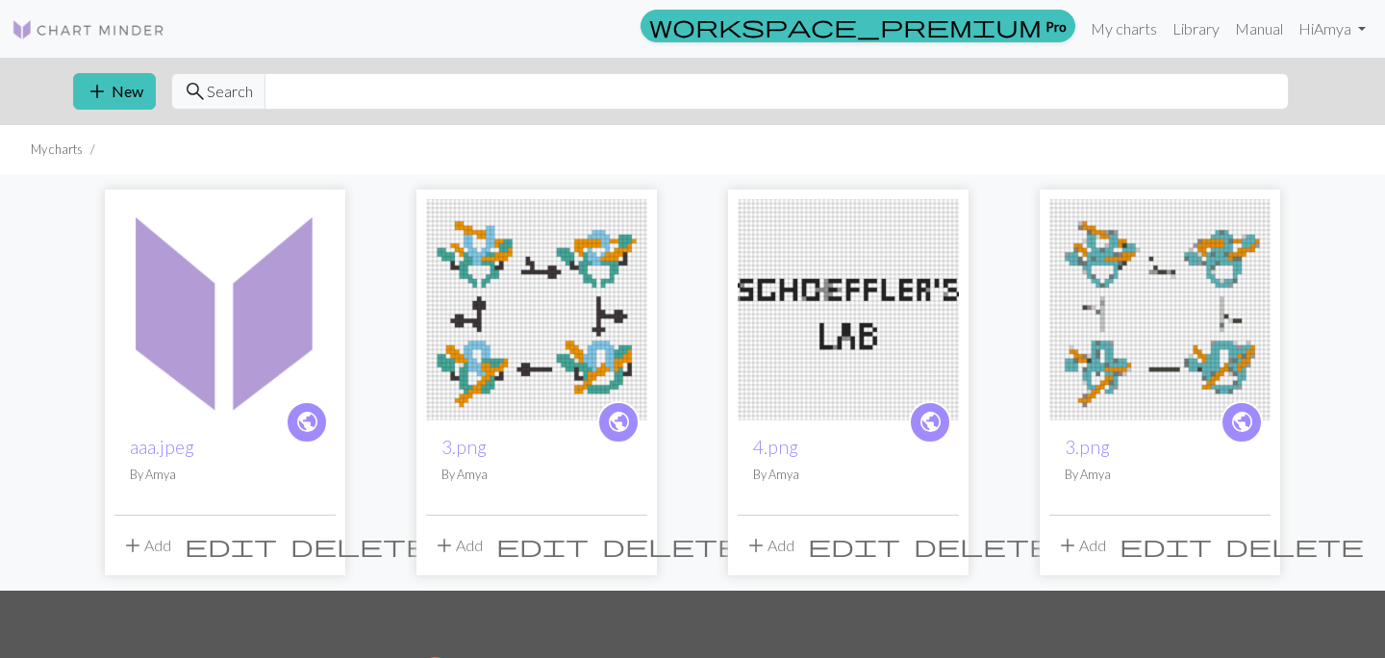
click at [277, 548] on span "edit" at bounding box center [231, 545] width 92 height 27
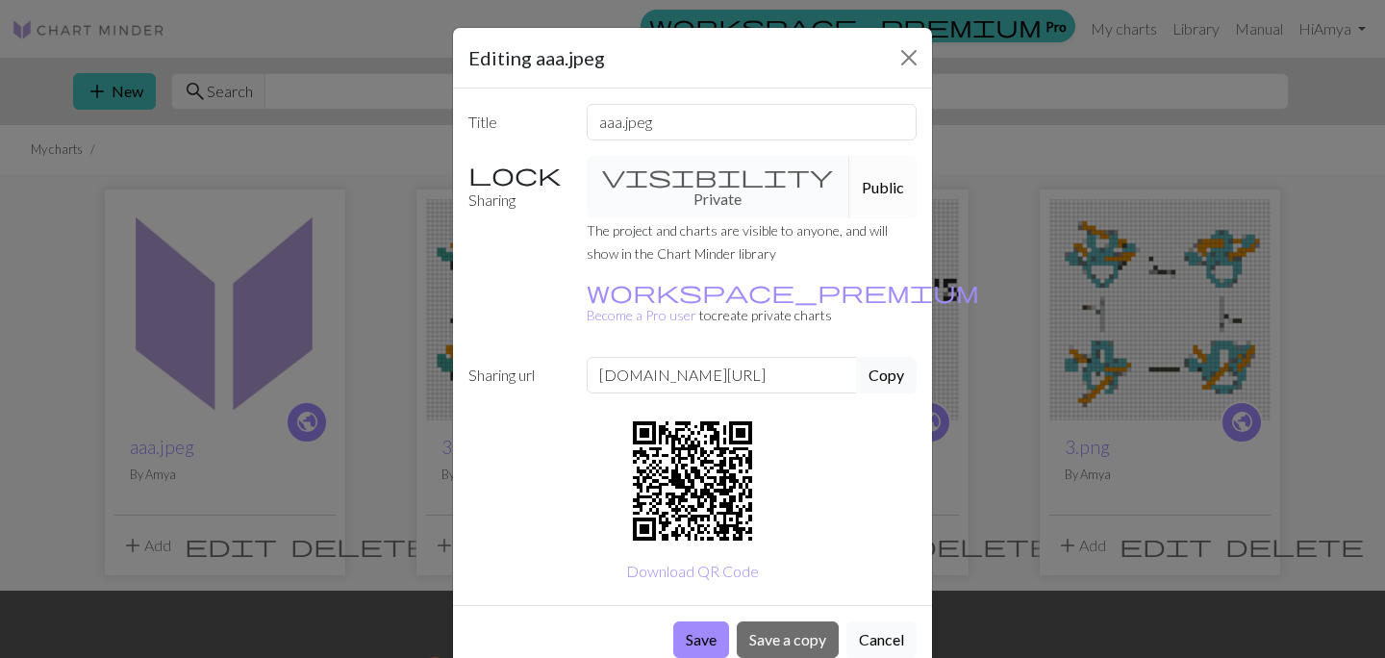
click at [895, 621] on button "Cancel" at bounding box center [881, 639] width 70 height 37
